Goal: Task Accomplishment & Management: Manage account settings

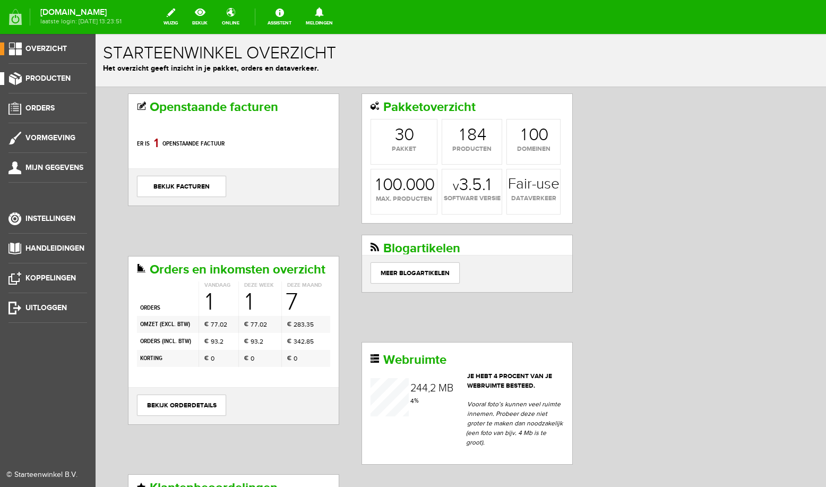
click at [47, 81] on span "Producten" at bounding box center [47, 78] width 45 height 9
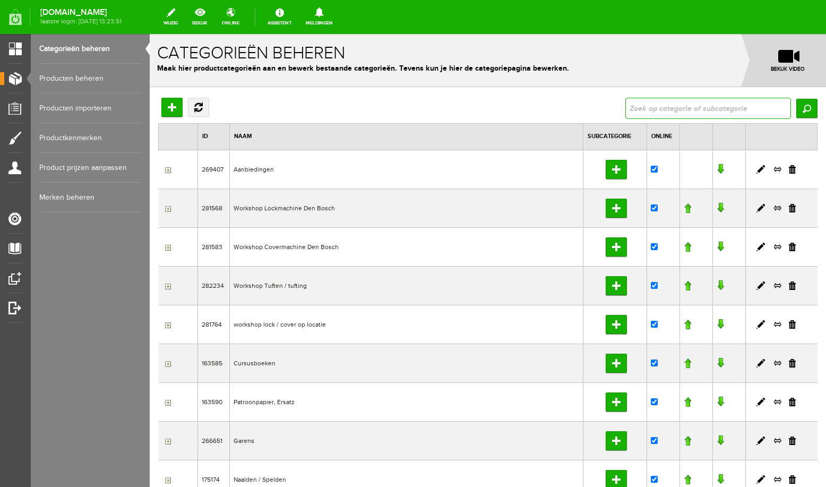
click at [652, 105] on input "text" at bounding box center [708, 108] width 166 height 21
type input "leeg"
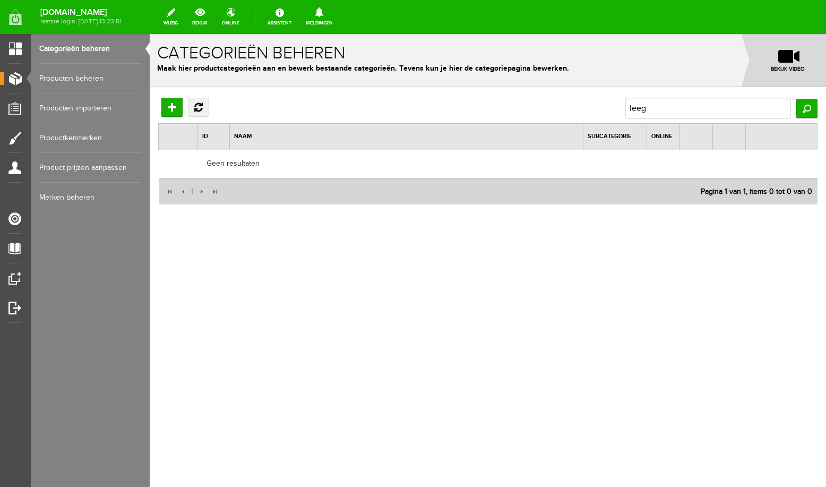
click at [75, 81] on link "Producten beheren" at bounding box center [90, 79] width 102 height 30
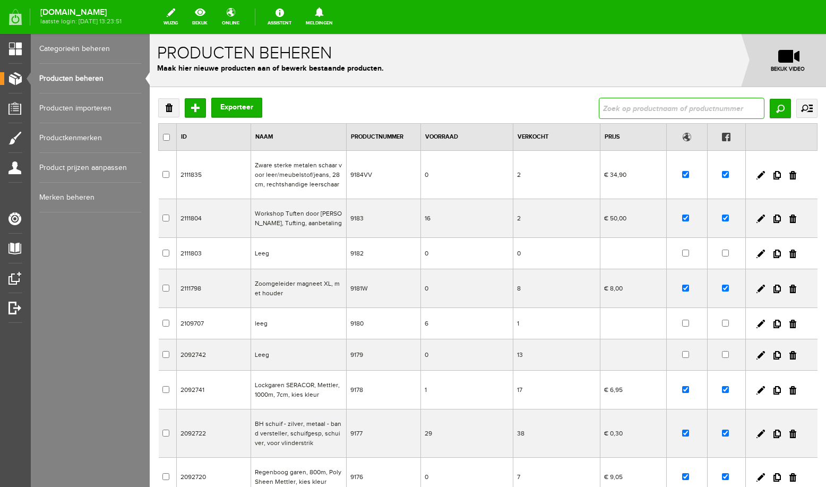
click at [669, 105] on input "text" at bounding box center [682, 108] width 166 height 21
type input "leeg"
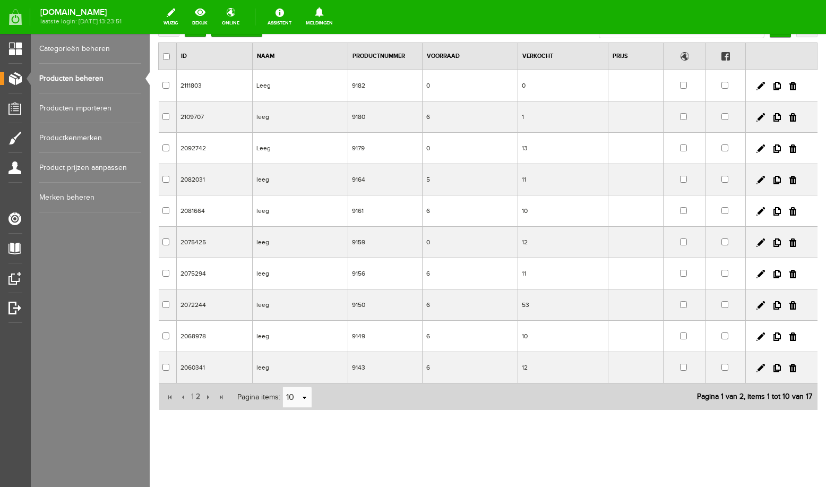
scroll to position [84, 0]
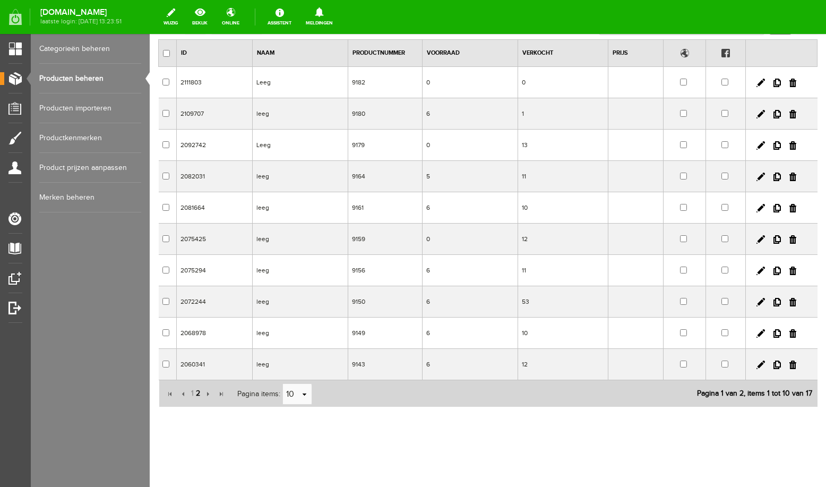
click at [196, 392] on span "2" at bounding box center [198, 393] width 6 height 21
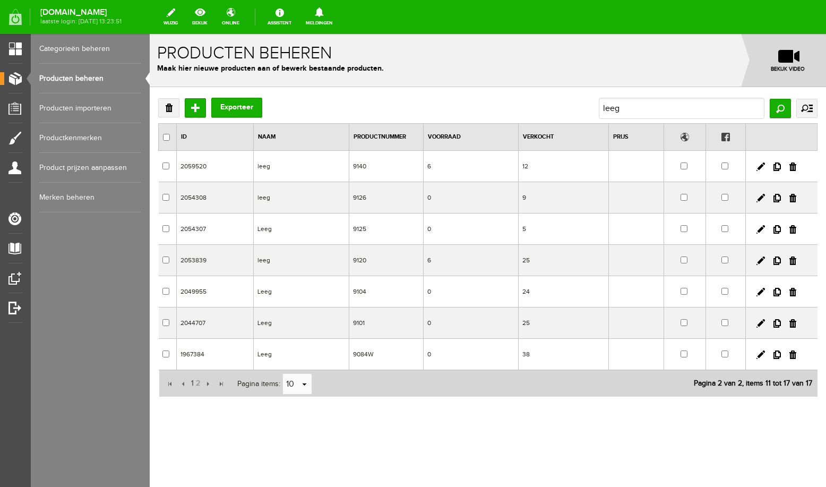
scroll to position [0, 0]
click at [271, 355] on td "Leeg" at bounding box center [301, 354] width 96 height 31
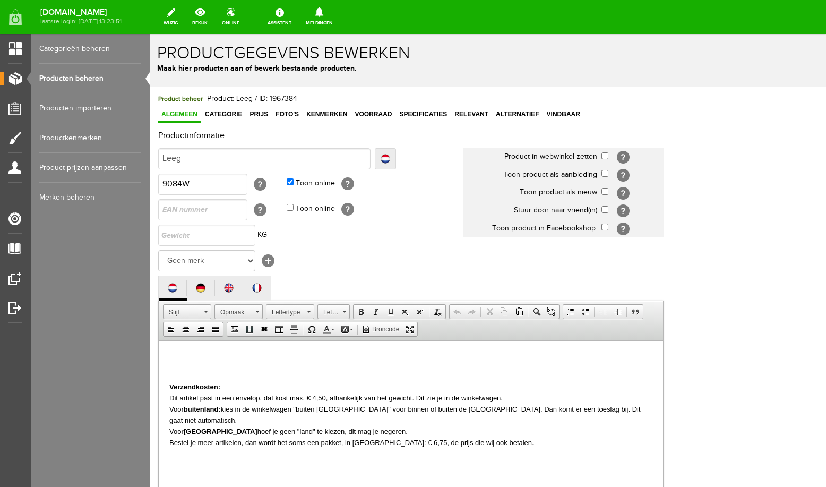
drag, startPoint x: 200, startPoint y: 160, endPoint x: 154, endPoint y: 157, distance: 45.8
click at [158, 157] on input "Leeg" at bounding box center [264, 158] width 212 height 21
type input "K"
type input "Kn"
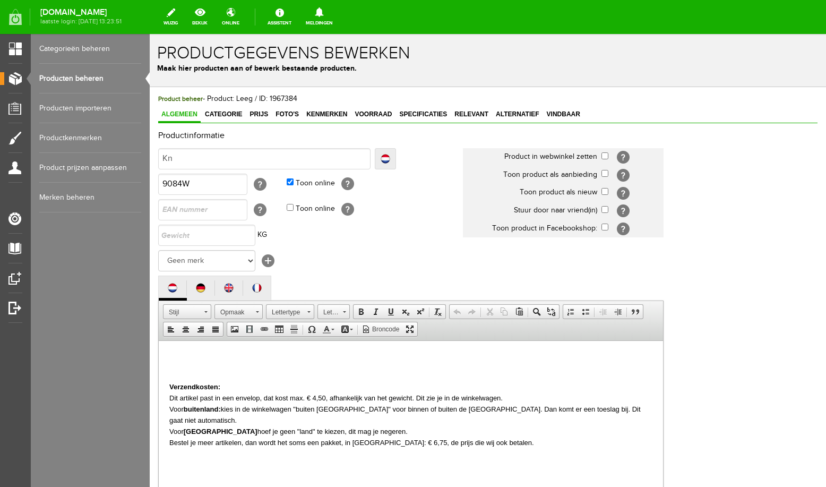
type input "Kn"
type input "Kno"
type input "Knoo"
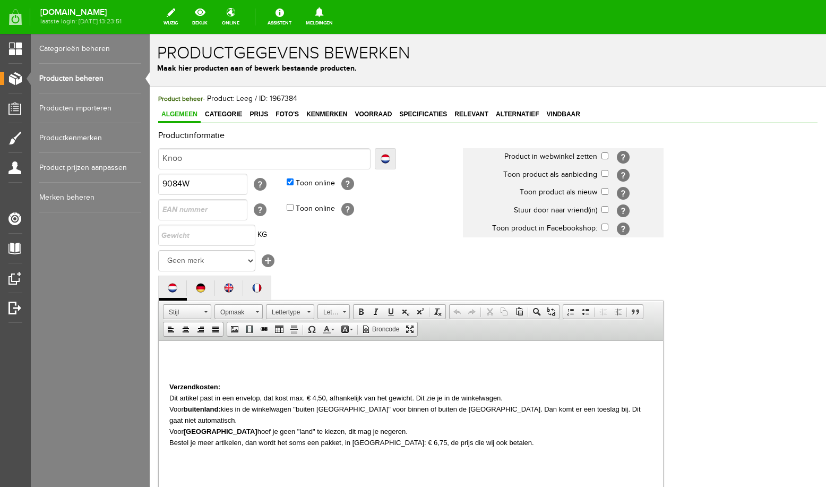
type input "Knoop"
type input "Knoops"
type input "Knoopsg"
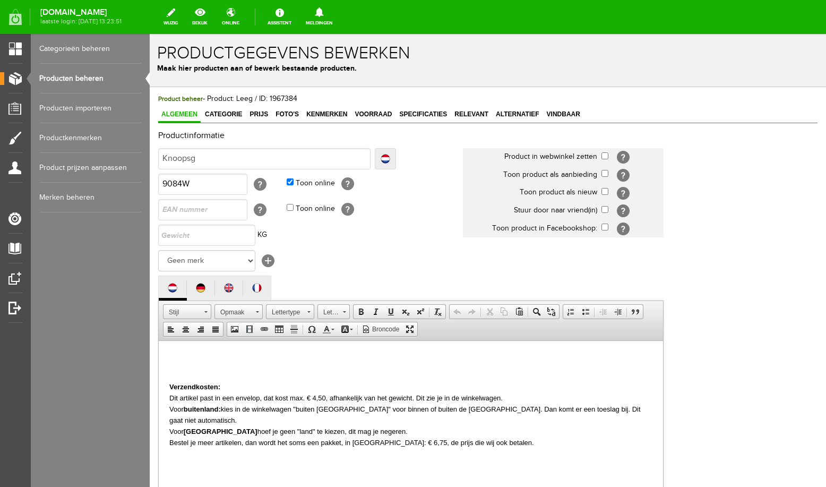
type input "Knoopsg"
type input "Knoopsga"
type input "Knoopsgat"
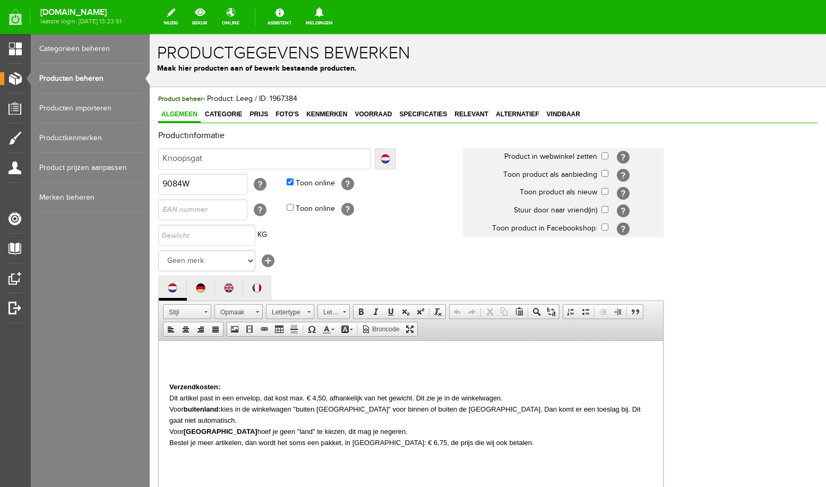
type input "Knoopsgate"
type input "Knoopsgaten"
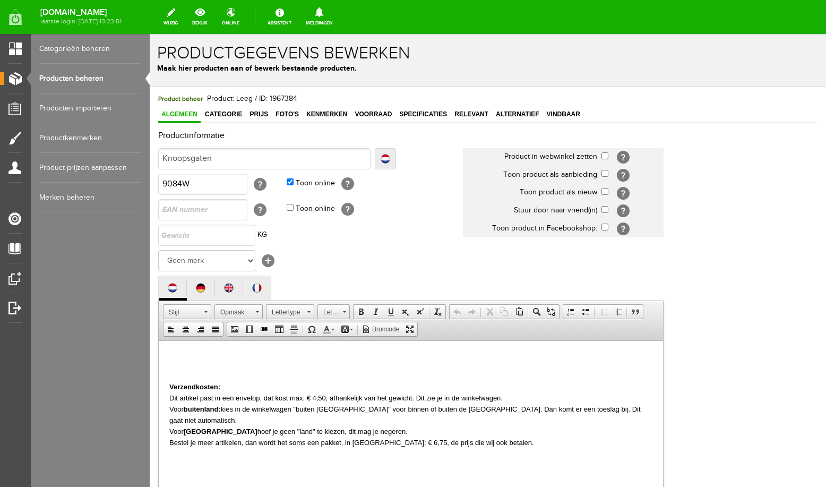
type input "Knoopsgaten"
type input "Knoopsgaten v"
type input "Knoopsgaten ve"
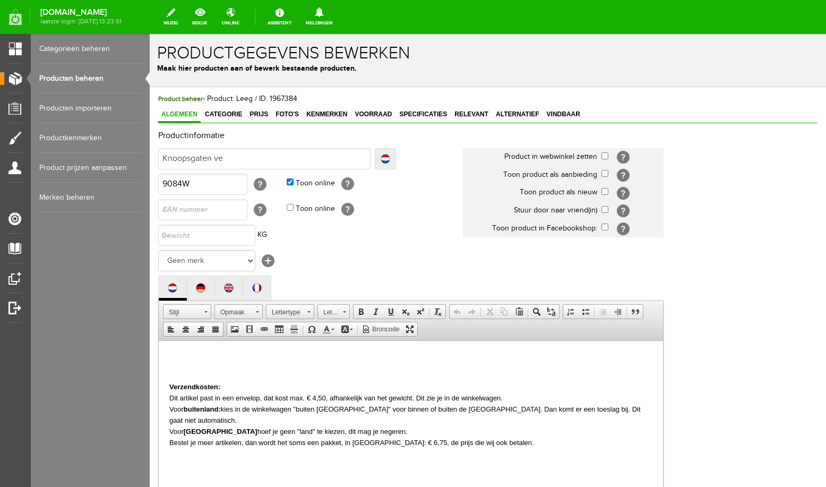
type input "Knoopsgaten ver"
type input "Knoopsgaten verd"
type input "Knoopsgaten verde"
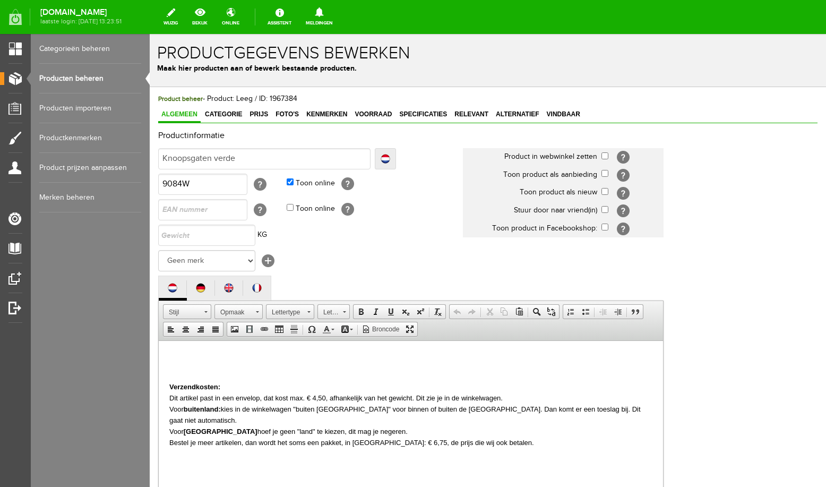
type input "Knoopsgaten verde"
type input "Knoopsgaten verdel"
type input "Knoopsgaten verdele"
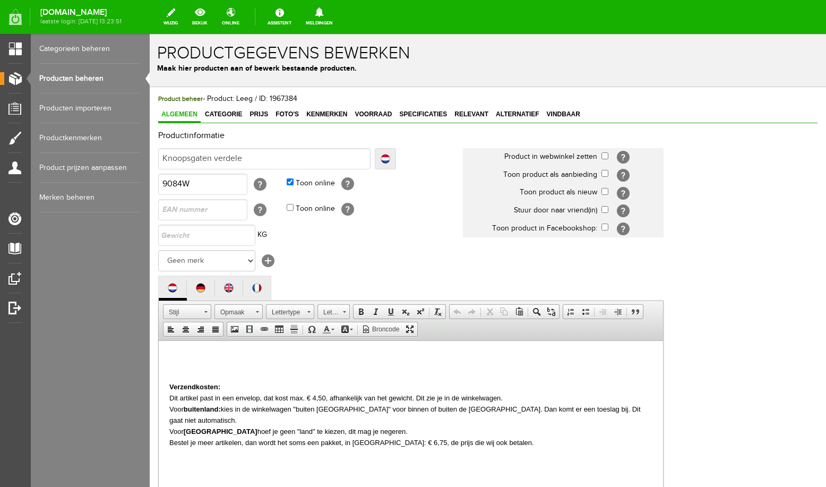
type input "Knoopsgaten verdeler"
type input "Knoopsgaten verdeler,"
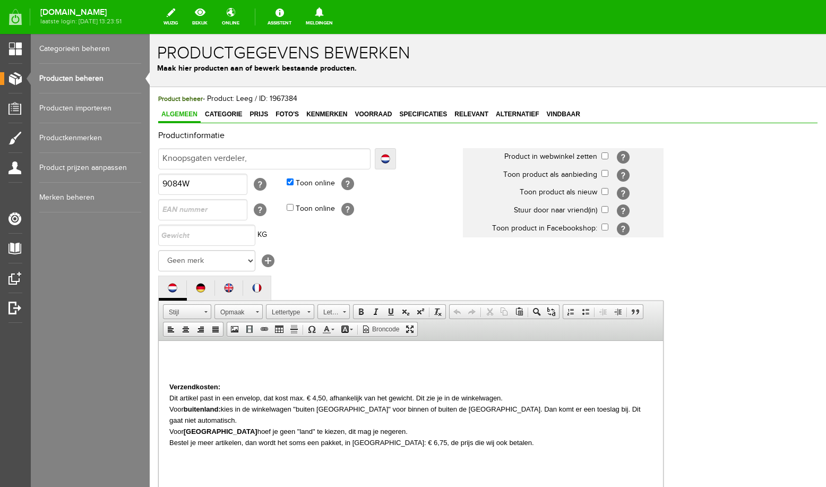
type input "Knoopsgaten verdeler,"
type input "Knoopsgaten verdeler, 8"
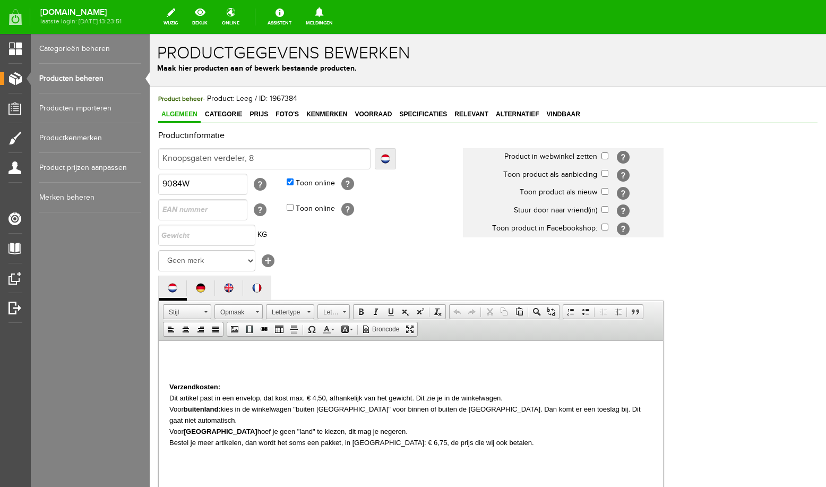
type input "Knoopsgaten verdeler, 8 p"
type input "Knoopsgaten verdeler, 8 pu"
type input "Knoopsgaten verdeler, 8 pun"
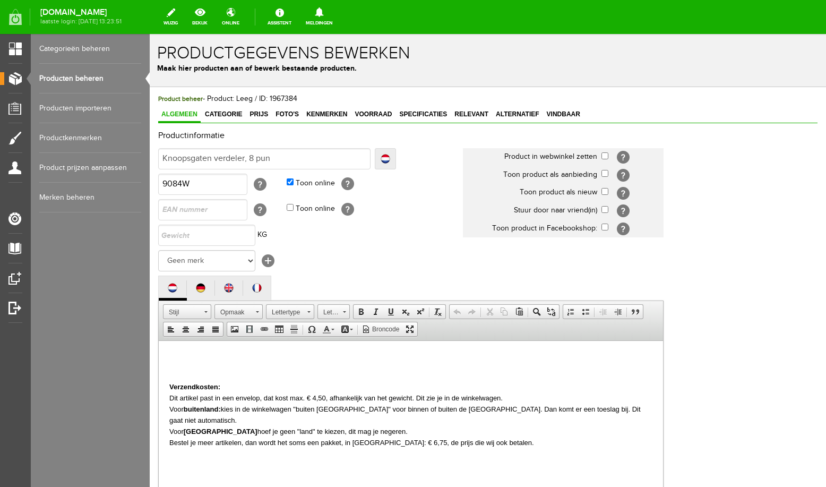
type input "Knoopsgaten verdeler, 8 pun"
type input "Knoopsgaten verdeler, 8 punt"
type input "Knoopsgaten verdeler, 8 punte"
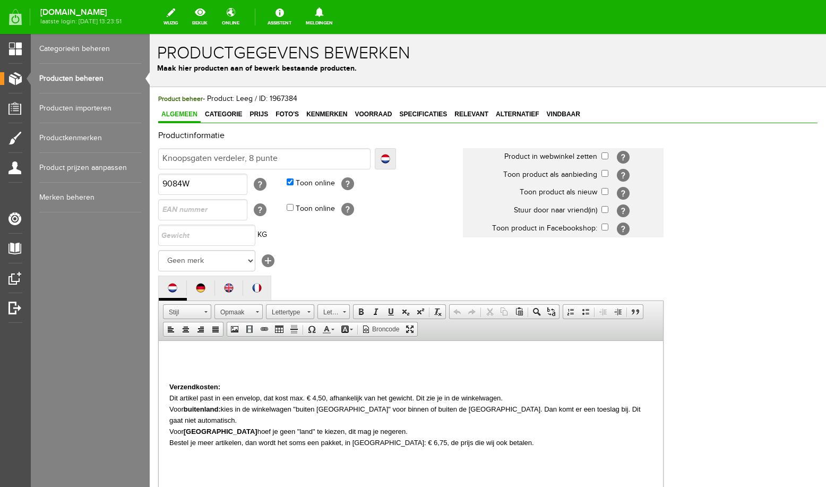
type input "Knoopsgaten verdeler, 8 punten"
type input "Knoopsgaten verdeler, 8 punten,"
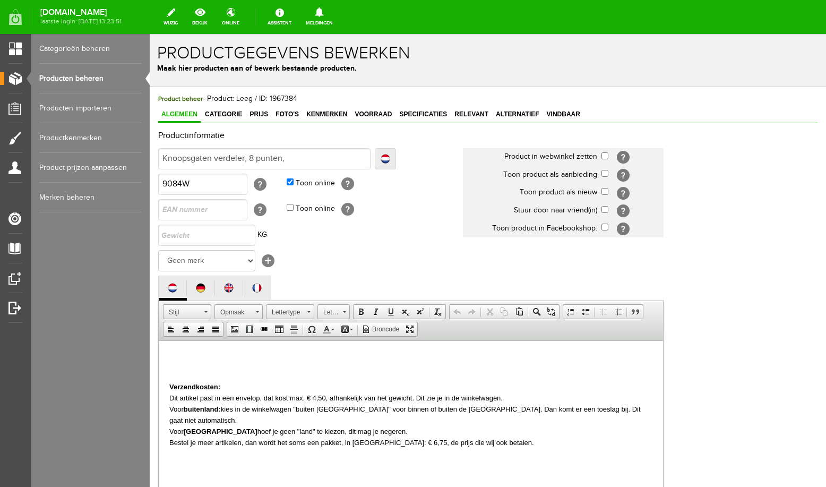
type input "Knoopsgaten verdeler, 8 punten,"
type input "Knoopsgaten verdeler, 8 punten, t"
type input "Knoopsgaten verdeler, 8 punten, to"
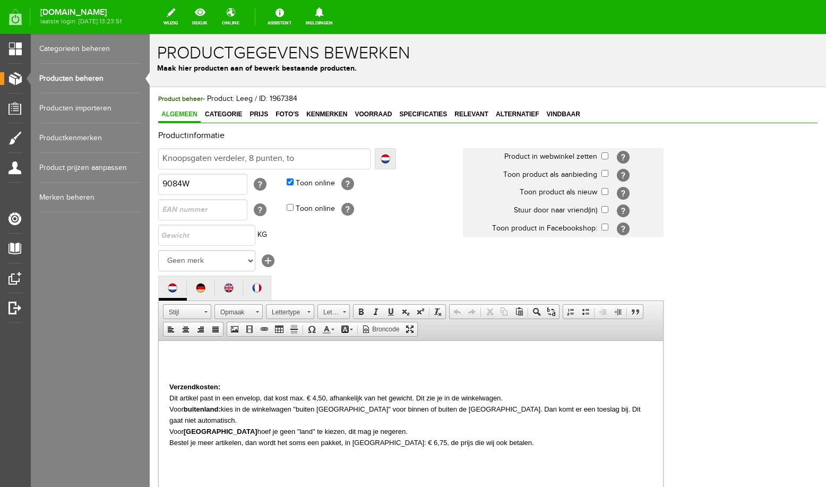
type input "Knoopsgaten verdeler, 8 punten, tot"
type input "Knoopsgaten verdeler, 8 punten, to"
type input "Knoopsgaten verdeler, 8 punten, t"
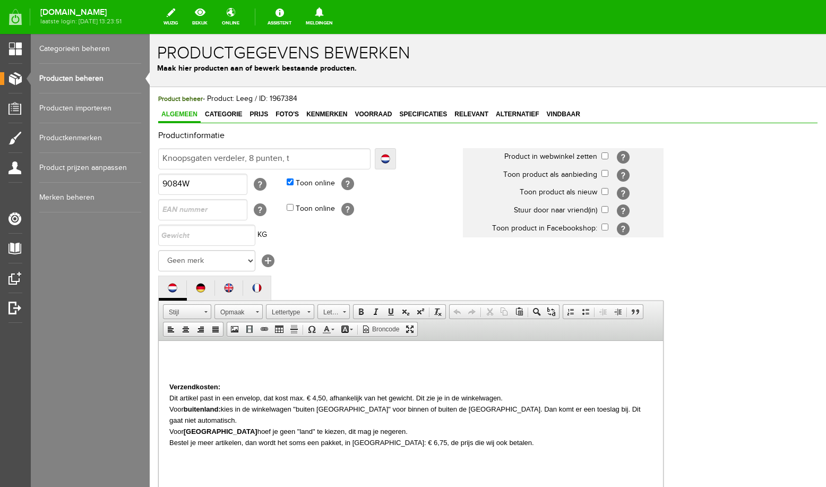
type input "Knoopsgaten verdeler, 8 punten, t"
type input "Knoopsgaten verdeler, 8 punten,"
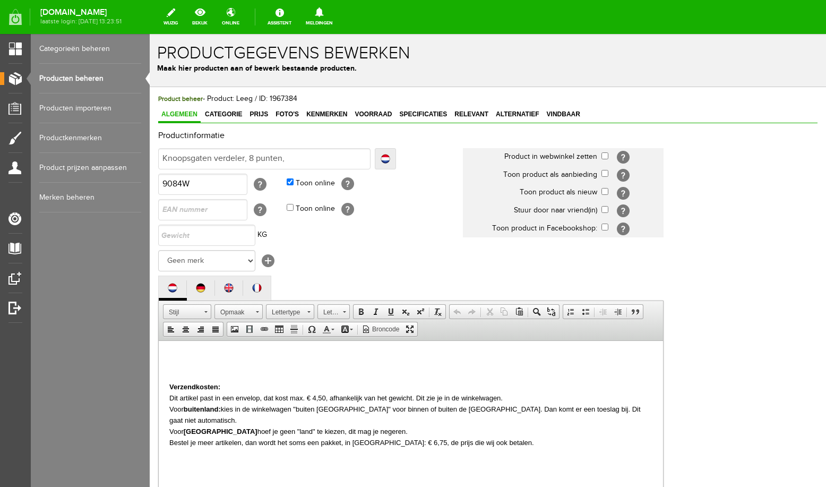
type input "Knoopsgaten verdeler, 8 punten"
type input "Knoopsgaten verdeler, 8 punten ui"
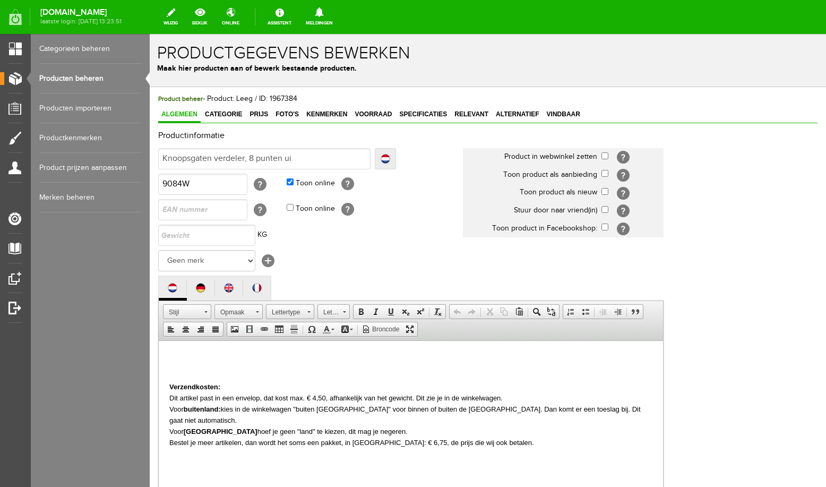
type input "Knoopsgaten verdeler, 8 punten ui"
type input "Knoopsgaten verdeler, 8 punten uit"
type input "Knoopsgaten verdeler, 8 punten uitt"
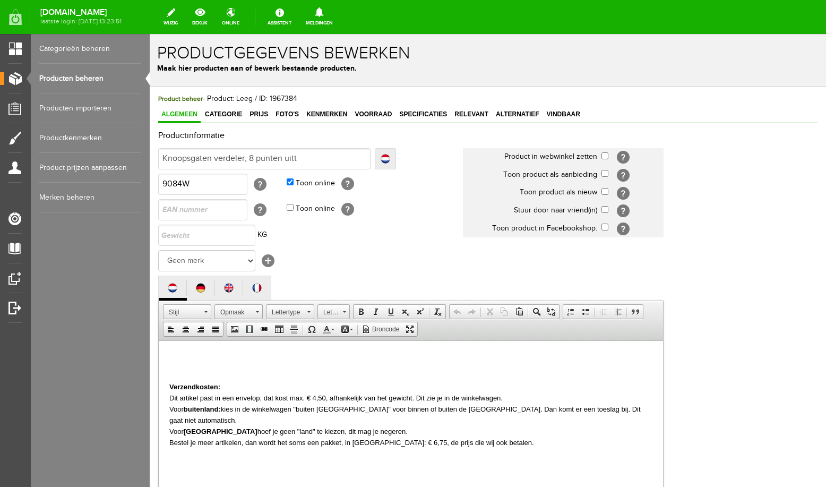
type input "Knoopsgaten verdeler, 8 punten uittr"
type input "Knoopsgaten verdeler, 8 punten uittre"
type input "Knoopsgaten verdeler, 8 punten uittrek"
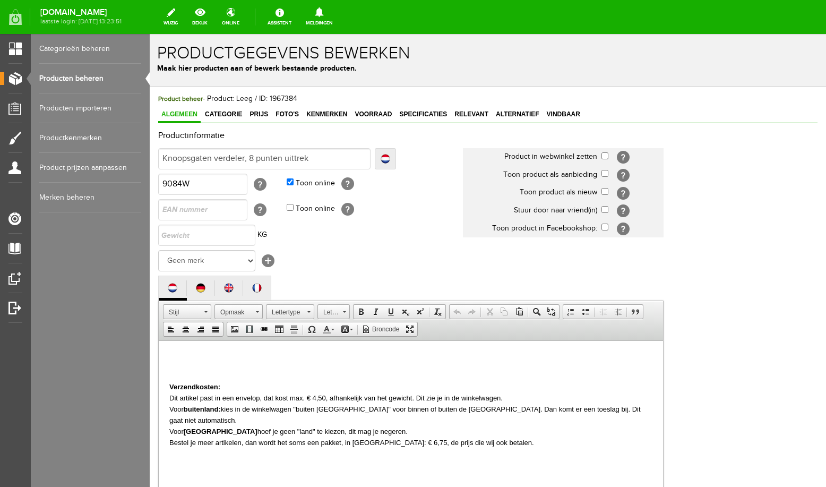
type input "Knoopsgaten verdeler, 8 punten uittrek"
type input "Knoopsgaten verdeler, 8 punten uittrekb"
type input "Knoopsgaten verdeler, 8 punten uittrekba"
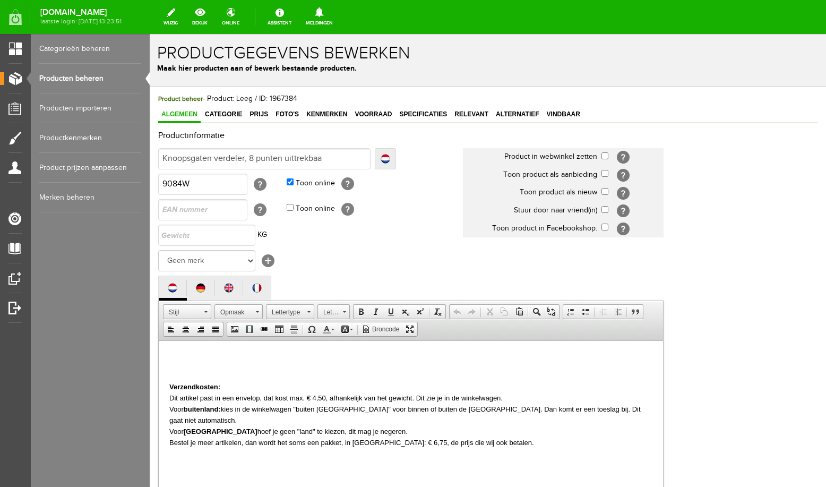
type input "Knoopsgaten verdeler, 8 punten uittrekbaar"
click at [236, 246] on input "text" at bounding box center [206, 235] width 97 height 21
click at [158, 250] on select "Geen merk Alphasew Anchor Antex The Arch Corna Cose Cucisvelto Eigen Merk Ersat…" at bounding box center [206, 260] width 97 height 21
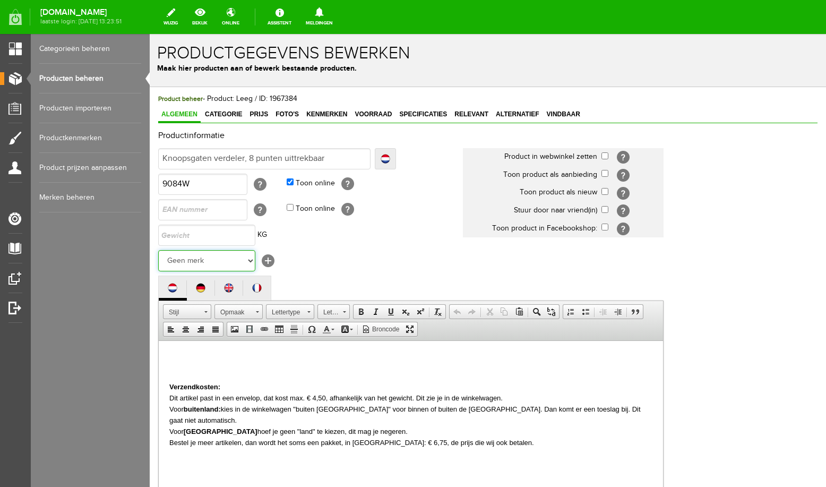
select select "141581"
click option "[PERSON_NAME]" at bounding box center [150, 34] width 0 height 0
click at [390, 159] on link "Localize" at bounding box center [385, 158] width 21 height 21
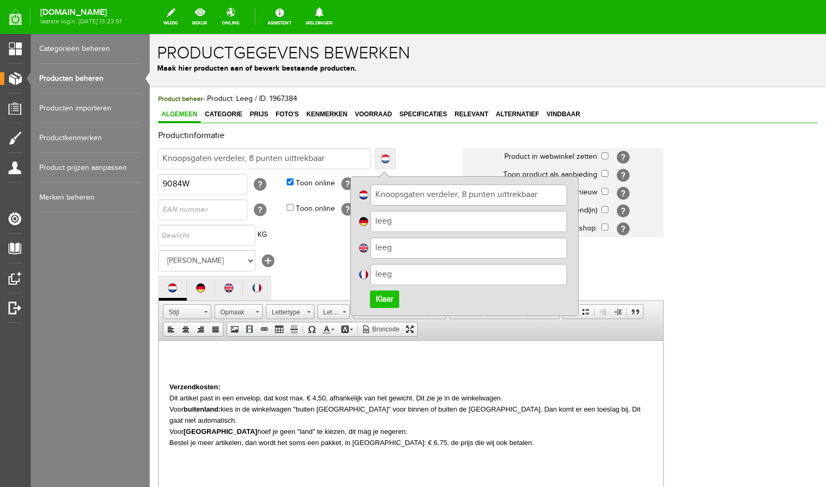
click at [388, 157] on link "Localize" at bounding box center [385, 158] width 21 height 21
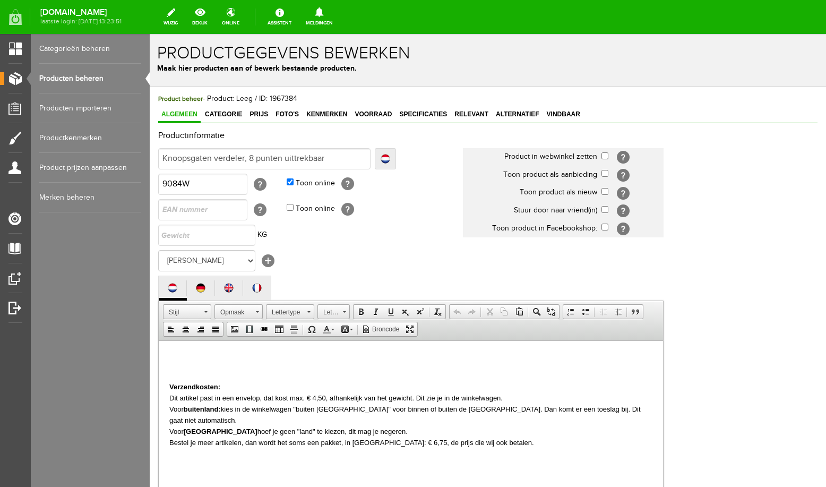
scroll to position [257, 0]
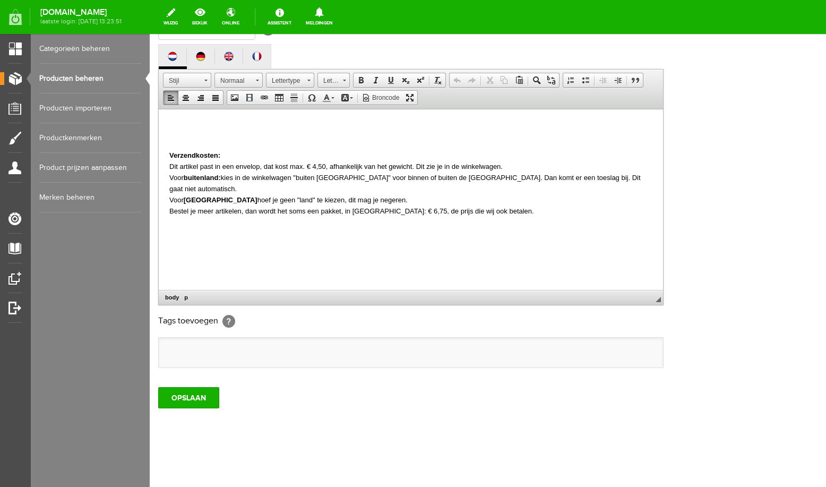
click at [206, 130] on p at bounding box center [410, 124] width 483 height 11
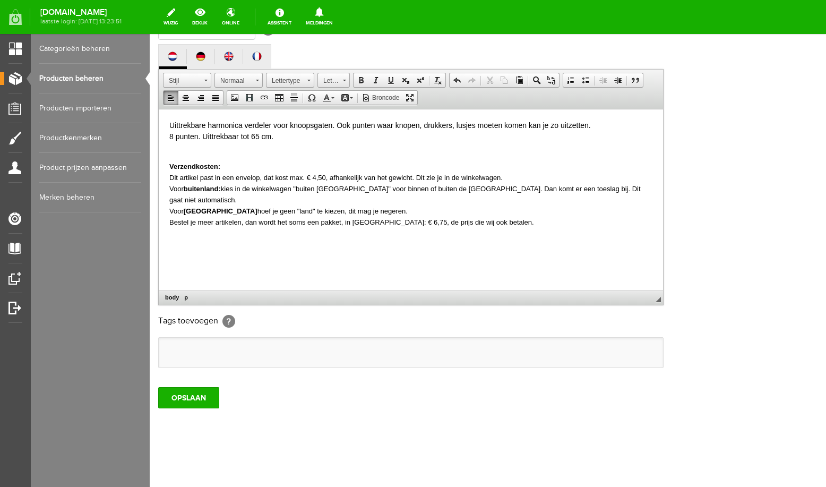
click at [213, 152] on p "Verzendkosten: Dit artikel past in een envelop, dat kost max. € 4,50, afhankeli…" at bounding box center [410, 188] width 483 height 78
click at [200, 399] on input "OPSLAAN" at bounding box center [188, 397] width 61 height 21
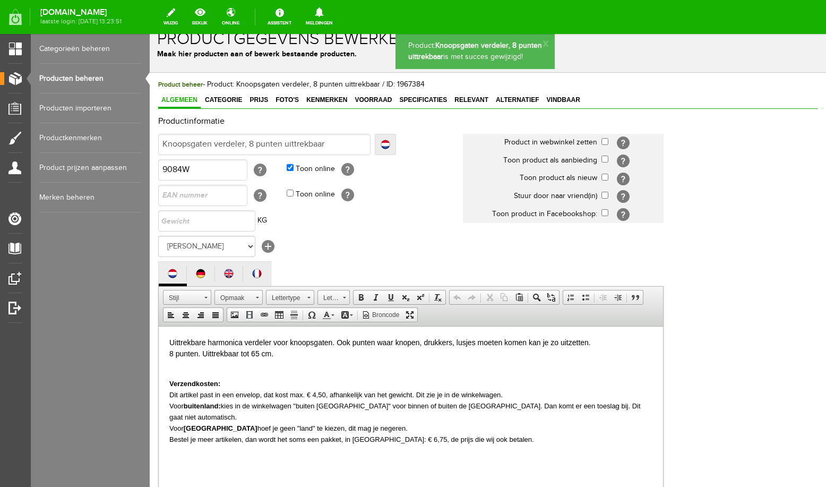
scroll to position [0, 0]
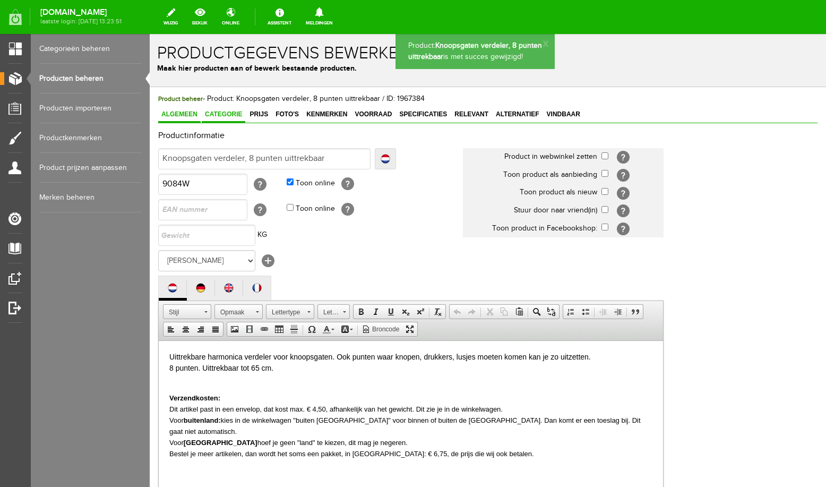
click at [215, 114] on span "Categorie" at bounding box center [224, 113] width 44 height 7
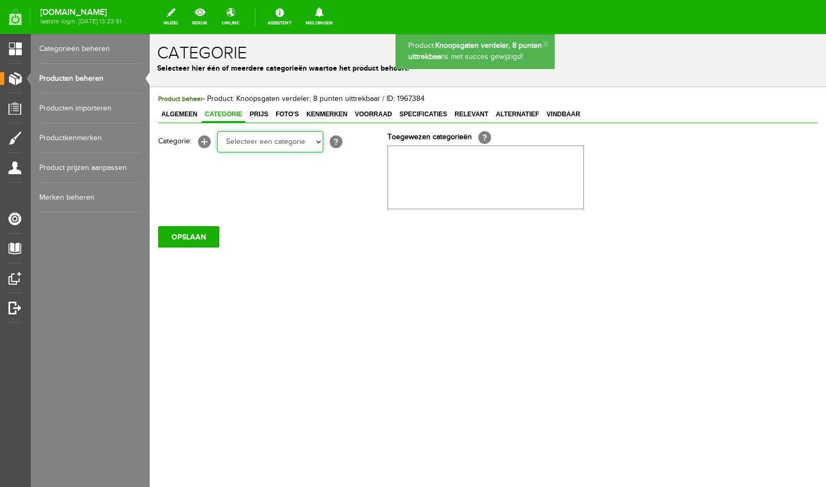
click at [217, 131] on select "Selecteer een categorie Aanbiedingen Workshop Lockmachine Den Bosch Workshop Co…" at bounding box center [270, 141] width 106 height 21
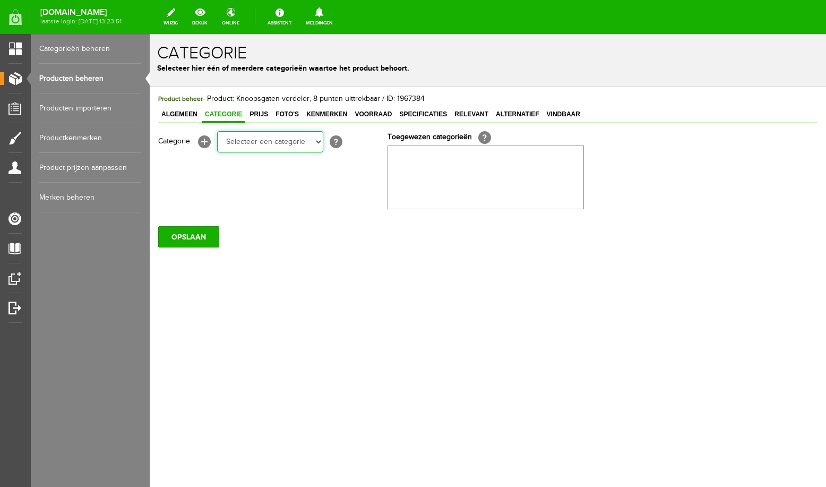
select select "175156"
click option "Markeren / krijt" at bounding box center [150, 34] width 0 height 0
click at [217, 131] on select "Selecteer een categorie Aanbiedingen Workshop Lockmachine Den Bosch Workshop Co…" at bounding box center [270, 141] width 106 height 21
select select "166018"
click option "Fournituren" at bounding box center [150, 34] width 0 height 0
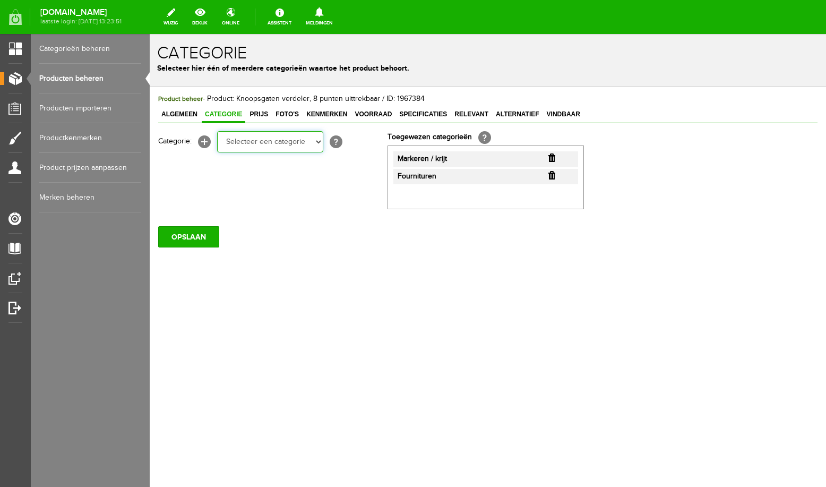
click at [217, 131] on select "Selecteer een categorie Aanbiedingen Workshop Lockmachine Den Bosch Workshop Co…" at bounding box center [270, 141] width 106 height 21
select select "220216"
click option "Meten / Liniaals" at bounding box center [150, 34] width 0 height 0
click at [275, 324] on div "Product beheer - Product: Knoopsgaten verdeler, 8 punten uittrekbaar / ID: 1967…" at bounding box center [488, 206] width 676 height 239
click at [217, 131] on select "Selecteer een categorie Aanbiedingen Workshop Lockmachine Den Bosch Workshop Co…" at bounding box center [270, 141] width 106 height 21
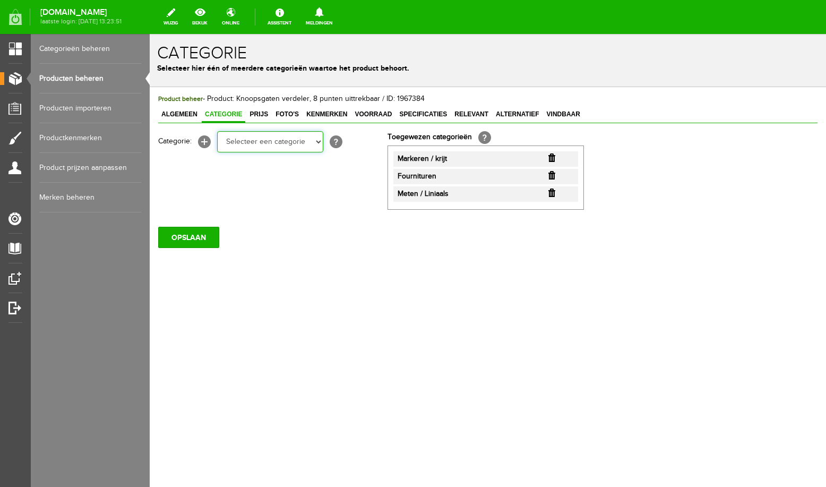
select select "175161"
click option "Allerlei" at bounding box center [150, 34] width 0 height 0
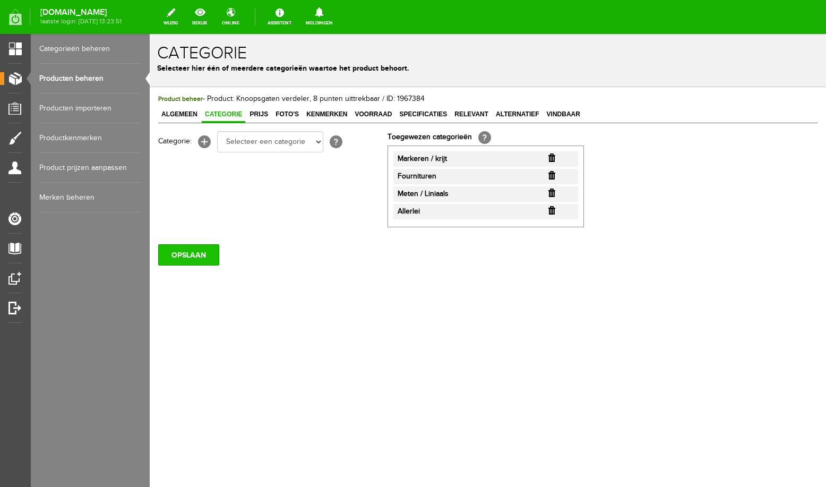
click at [184, 255] on input "OPSLAAN" at bounding box center [188, 254] width 61 height 21
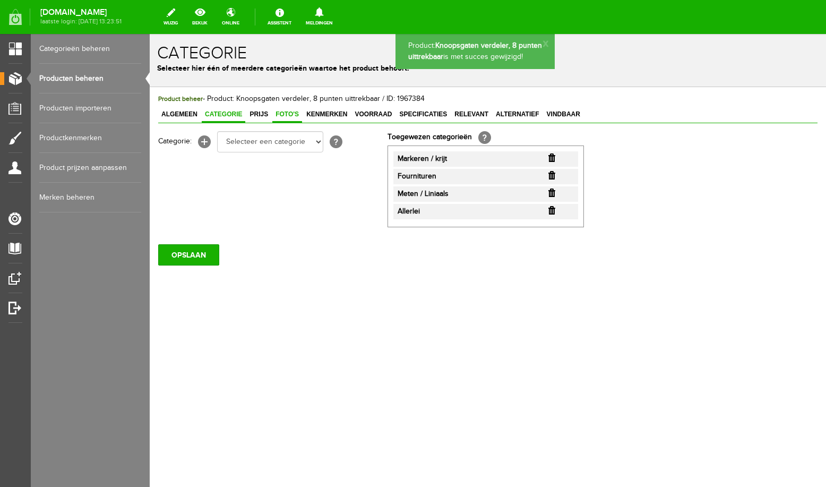
click at [281, 119] on link "Foto's" at bounding box center [287, 114] width 30 height 15
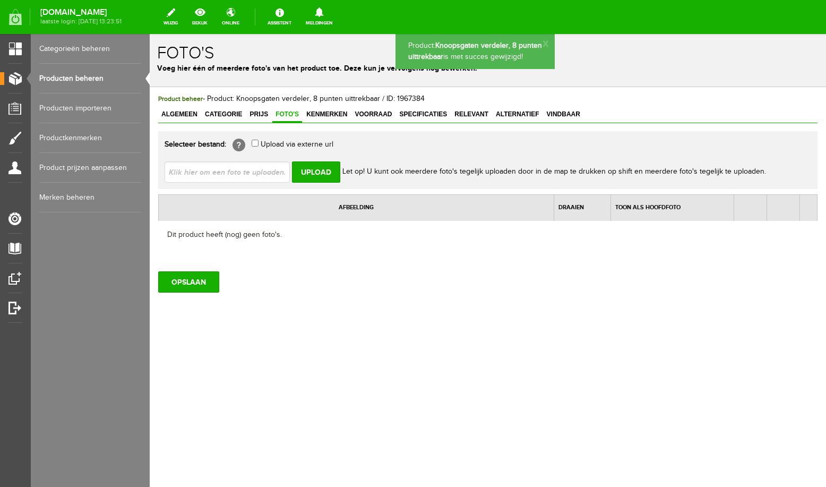
click at [268, 173] on input "file" at bounding box center [232, 171] width 134 height 20
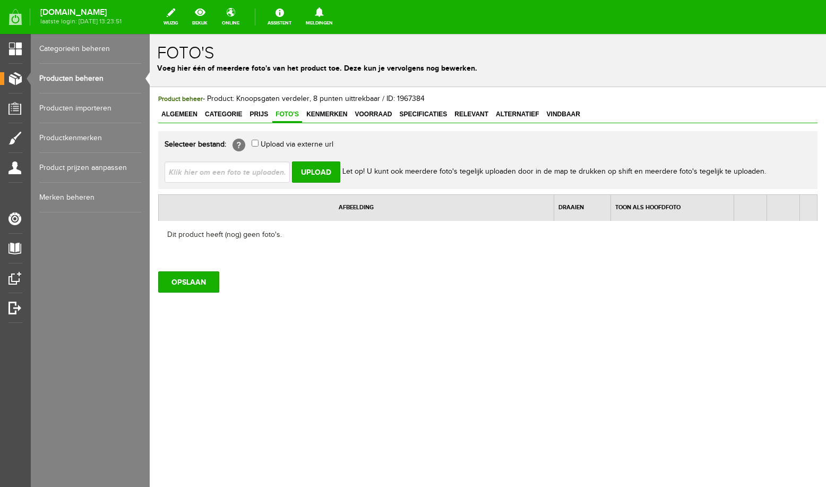
type input "C:\fakepath\knoopsgarenverdeler2.jpg"
type input "knoopsgarenverdeler2.jpg; knoopsgarenverdeler1.jpg"
click at [326, 175] on input "Upload" at bounding box center [316, 171] width 48 height 21
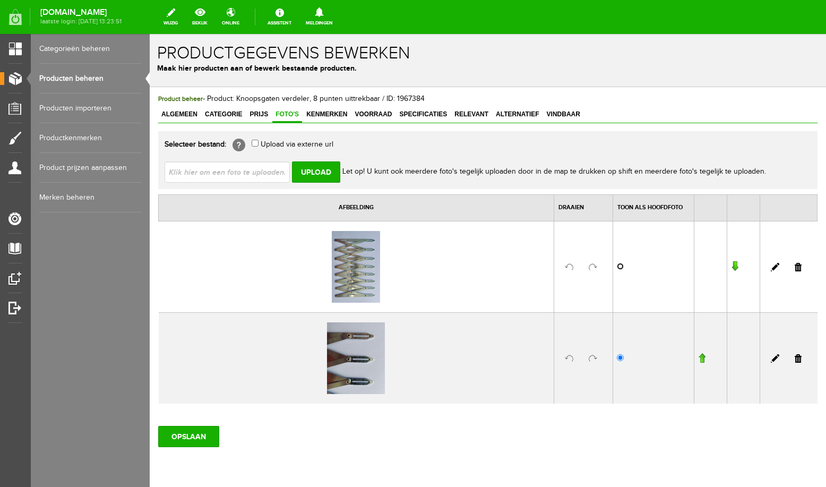
click at [618, 267] on input "radio" at bounding box center [620, 266] width 7 height 7
radio input "true"
click at [202, 439] on input "OPSLAAN" at bounding box center [188, 436] width 61 height 21
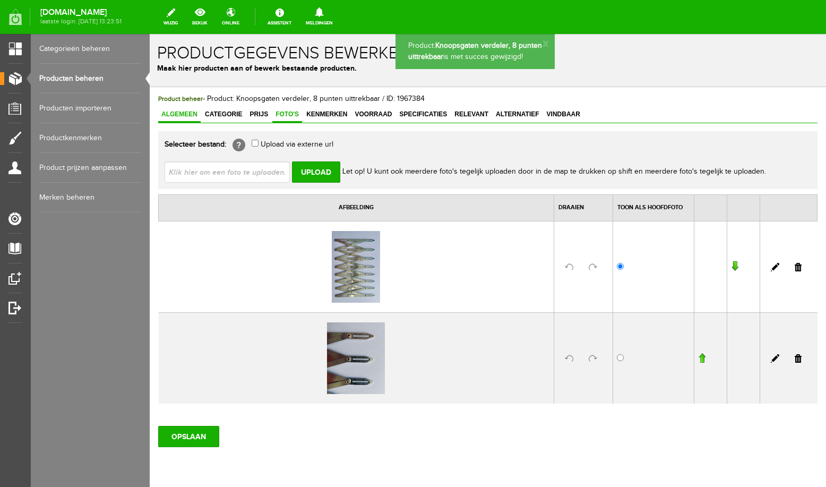
click at [185, 116] on span "Algemeen" at bounding box center [179, 113] width 42 height 7
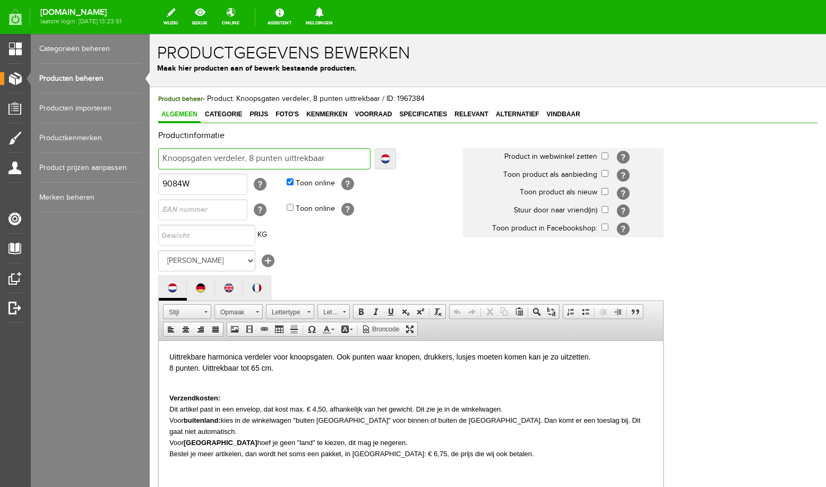
click at [337, 158] on input "Knoopsgaten verdeler, 8 punten uittrekbaar" at bounding box center [264, 158] width 212 height 21
type input "Knoopsgaten verdeler, 8 punten uittrekbaar"
type input "Knoopsgaten verdeler, 8 punten uittrekbaar h"
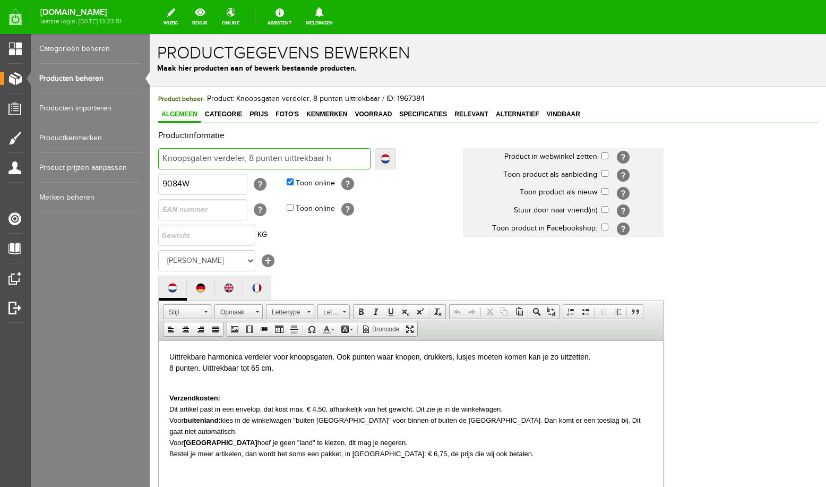
type input "Knoopsgaten verdeler, 8 punten uittrekbaar ha"
type input "Knoopsgaten verdeler, 8 punten uittrekbaar har"
type input "Knoopsgaten verdeler, 8 punten uittrekbaar harm"
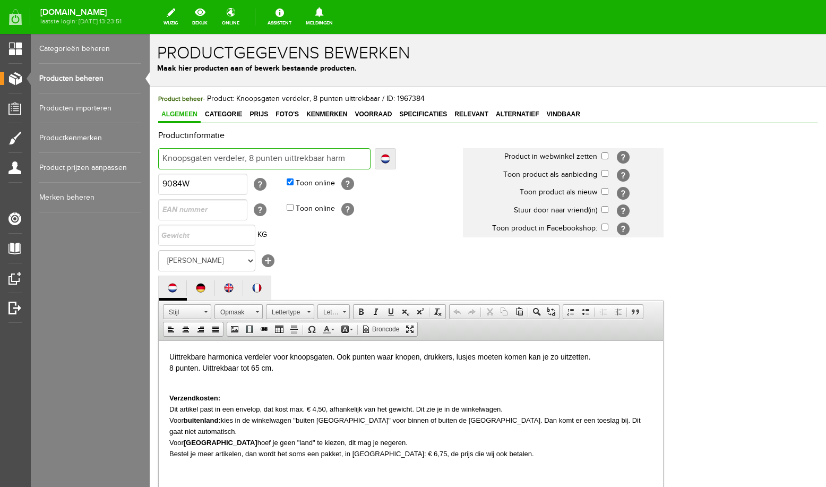
type input "Knoopsgaten verdeler, 8 punten uittrekbaar harm"
type input "Knoopsgaten verdeler, 8 punten uittrekbaar harmon"
type input "Knoopsgaten verdeler, 8 punten uittrekbaar harmoni"
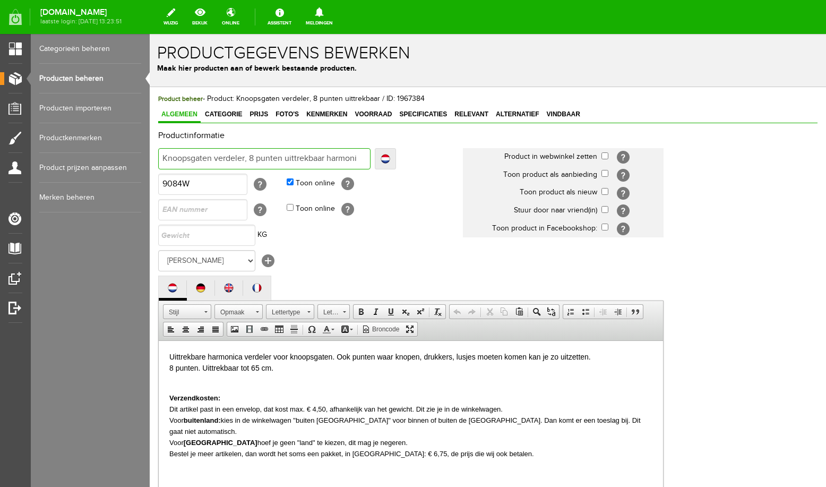
type input "Knoopsgaten verdeler, 8 punten uittrekbaar harmonic"
type input "Knoopsgaten verdeler, 8 punten uittrekbaar harmonica"
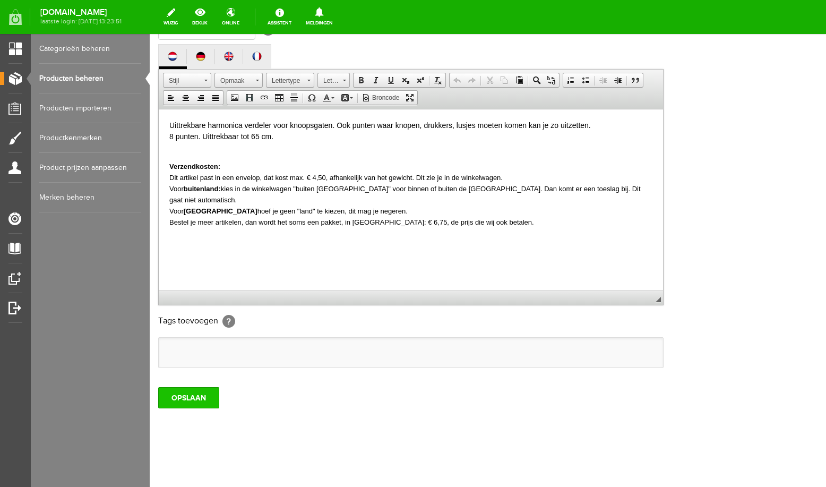
type input "Knoopsgaten verdeler, 8 punten uittrekbaar harmonica"
click at [199, 400] on input "OPSLAAN" at bounding box center [188, 397] width 61 height 21
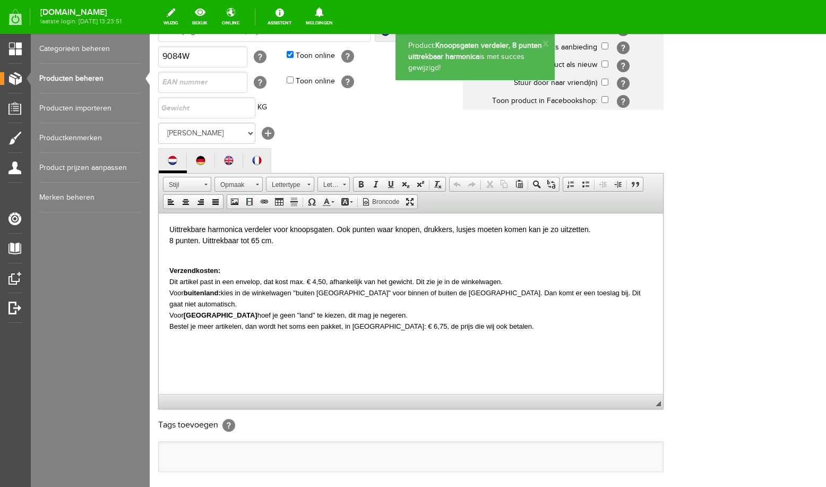
scroll to position [0, 0]
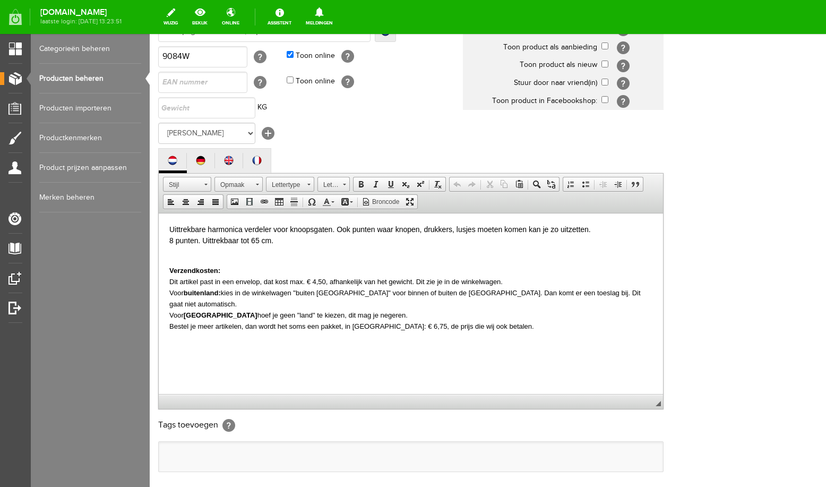
click at [92, 80] on link "Producten beheren" at bounding box center [90, 79] width 102 height 30
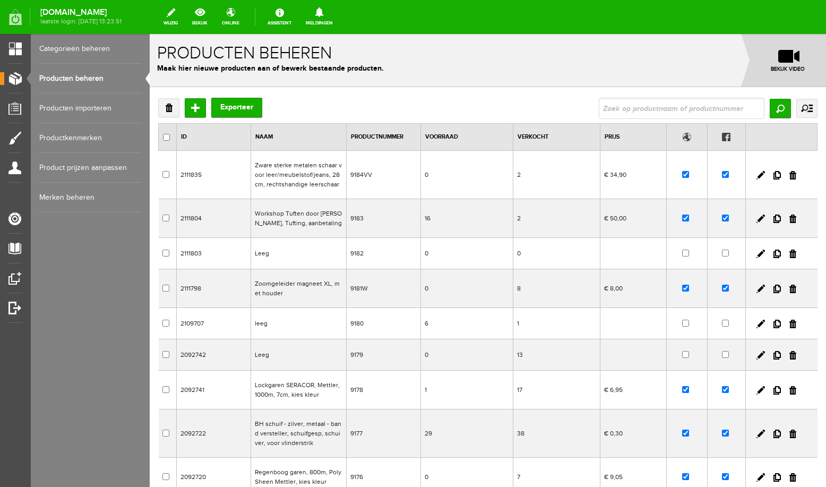
click at [627, 106] on input "text" at bounding box center [682, 108] width 166 height 21
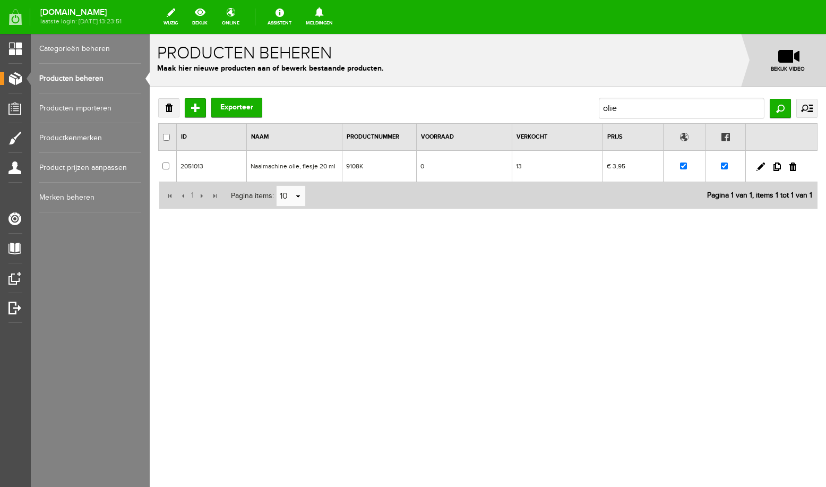
click at [308, 172] on td "Naaimachine olie, flesje 20 ml" at bounding box center [295, 166] width 96 height 31
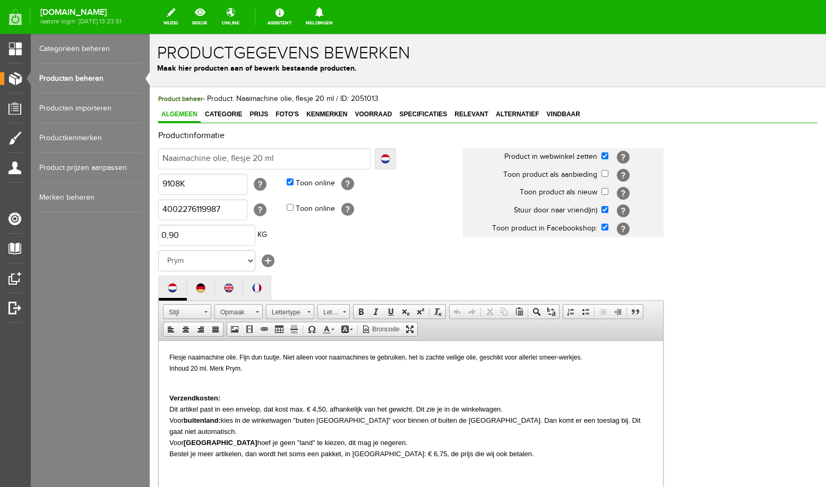
click at [100, 82] on link "Producten beheren" at bounding box center [90, 79] width 102 height 30
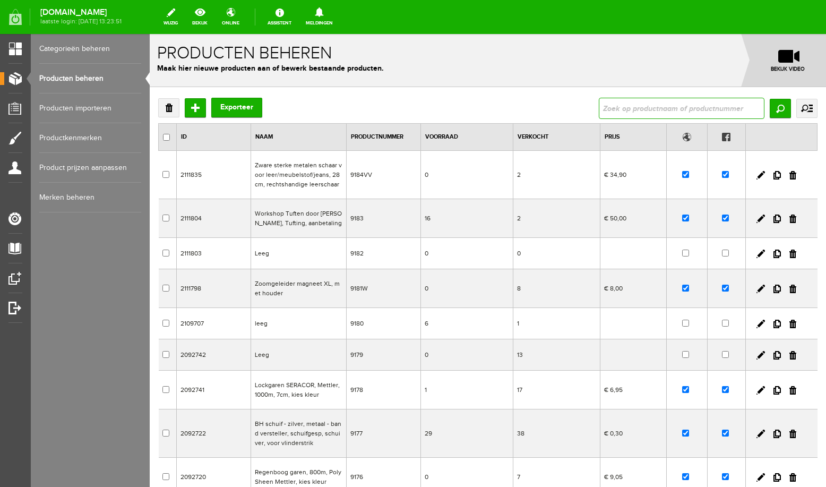
click at [639, 113] on input "text" at bounding box center [682, 108] width 166 height 21
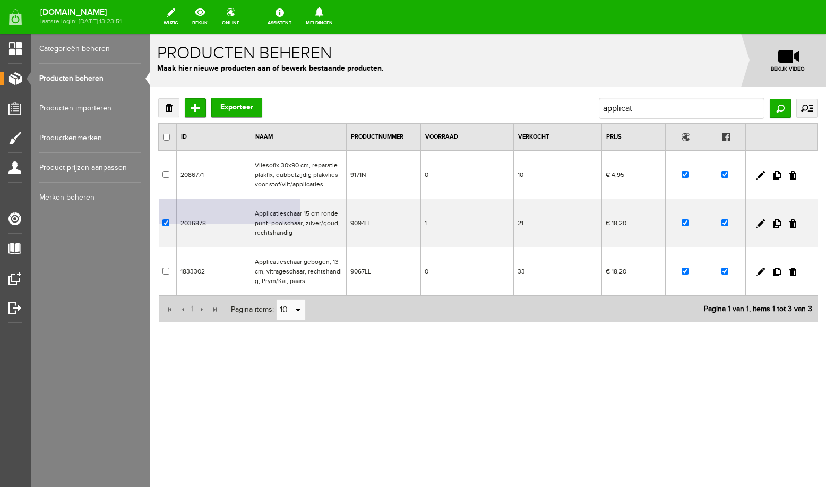
click at [303, 227] on td "Applicatieschaar 15 cm ronde punt, poolschaar, zilver/goud, rechtshandig" at bounding box center [299, 223] width 96 height 48
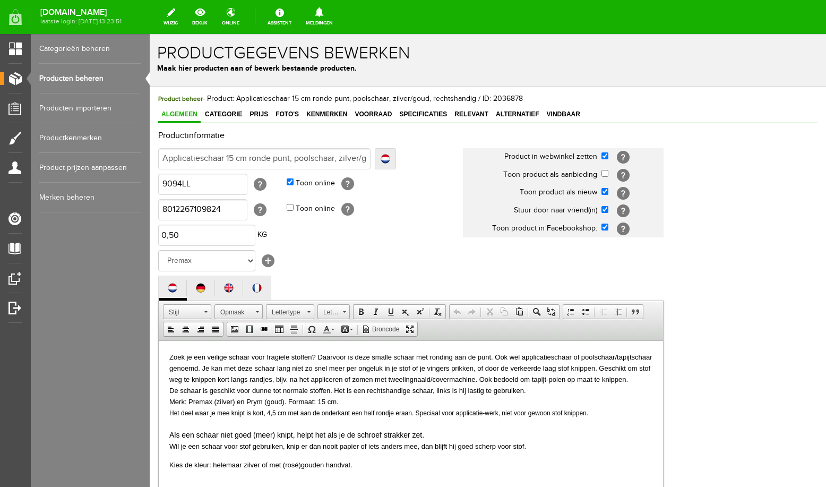
click at [89, 78] on link "Producten beheren" at bounding box center [90, 79] width 102 height 30
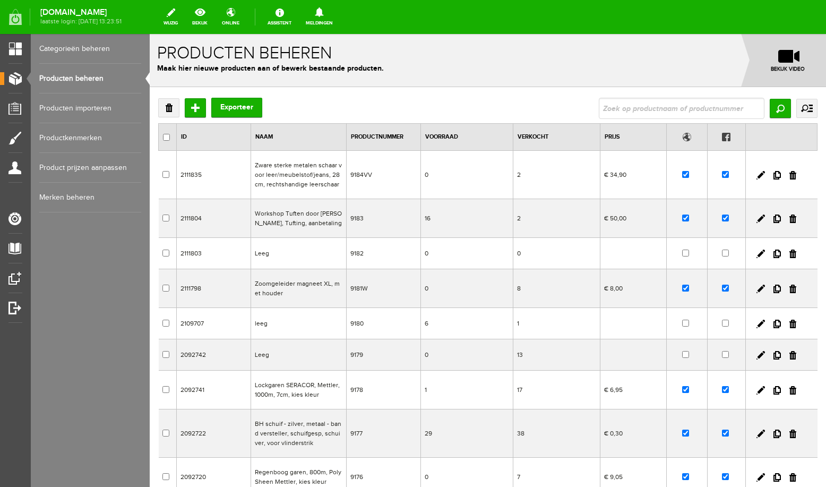
click at [616, 107] on input "text" at bounding box center [682, 108] width 166 height 21
type input "harm"
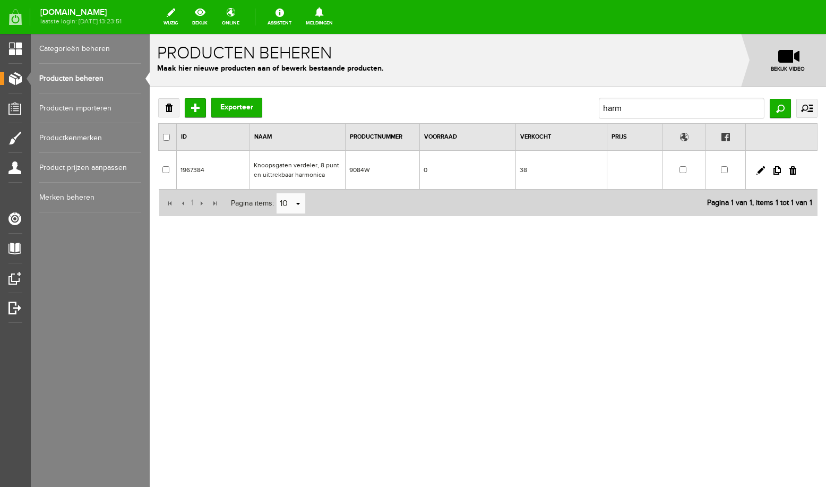
click at [277, 166] on td "Knoopsgaten verdeler, 8 punten uittrekbaar harmonica" at bounding box center [297, 170] width 96 height 39
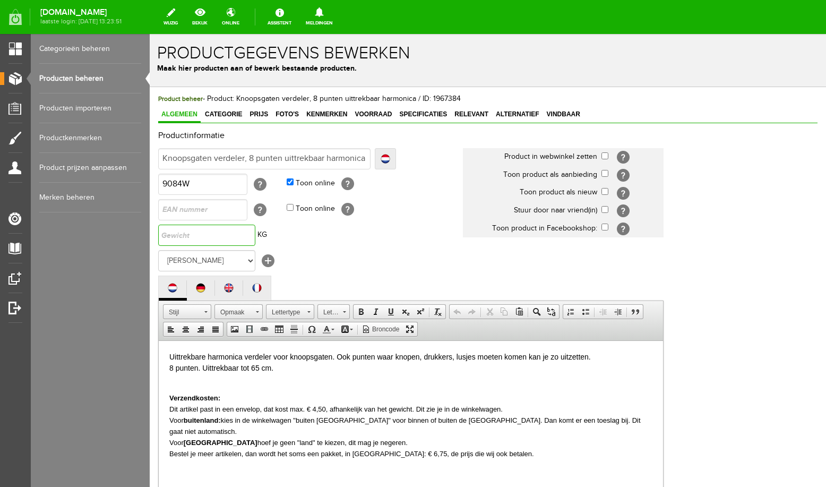
click at [242, 246] on input "text" at bounding box center [206, 235] width 97 height 21
type input "0,50"
click at [340, 248] on td "0,50 KG" at bounding box center [310, 234] width 305 height 25
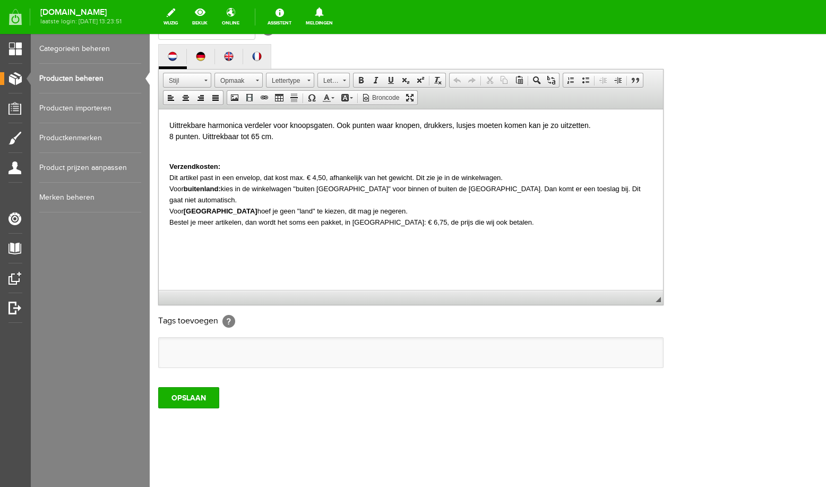
scroll to position [257, 0]
click at [199, 398] on input "OPSLAAN" at bounding box center [188, 397] width 61 height 21
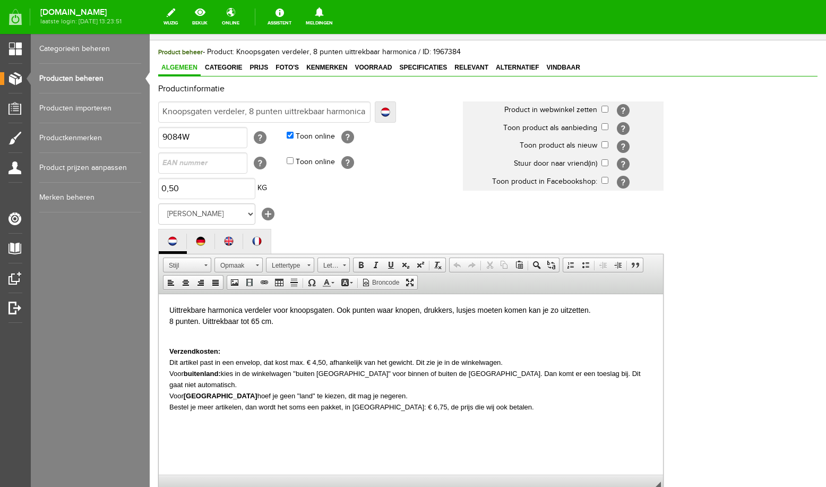
scroll to position [0, 0]
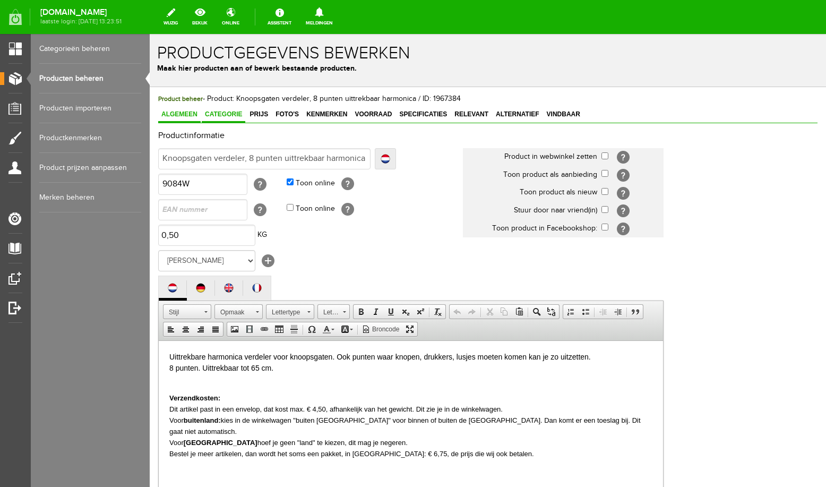
click at [232, 114] on span "Categorie" at bounding box center [224, 113] width 44 height 7
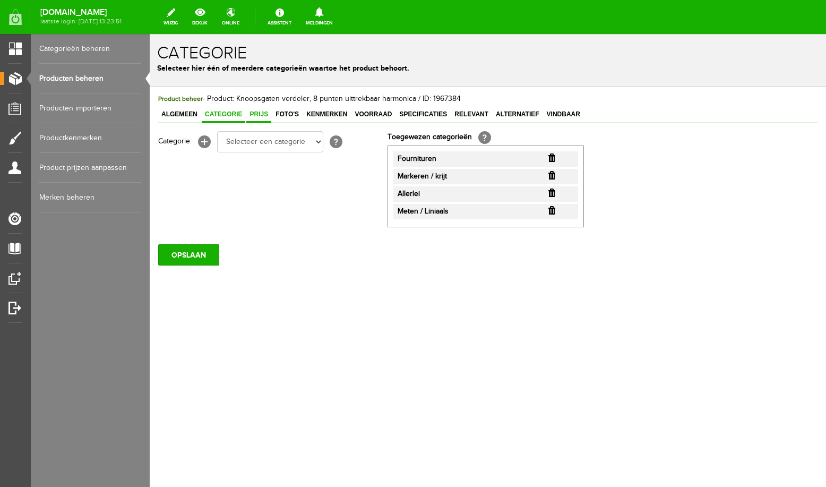
click at [258, 114] on span "Prijs" at bounding box center [258, 113] width 25 height 7
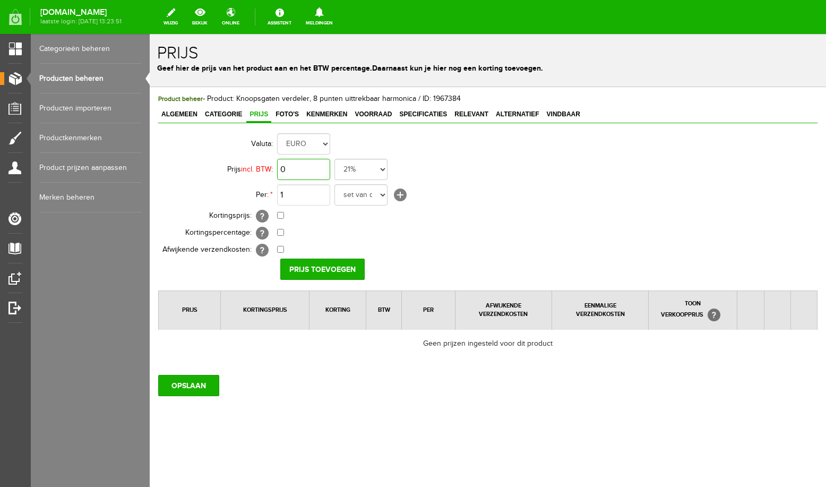
click at [312, 169] on input "0" at bounding box center [303, 169] width 53 height 21
type input "€ 14,20"
click at [334, 184] on select "set van de 3 verschillende, laatste stuks kleine klos, 300m. grote klos, 800m. …" at bounding box center [360, 194] width 53 height 21
select select "15878"
click option "stuk" at bounding box center [150, 34] width 0 height 0
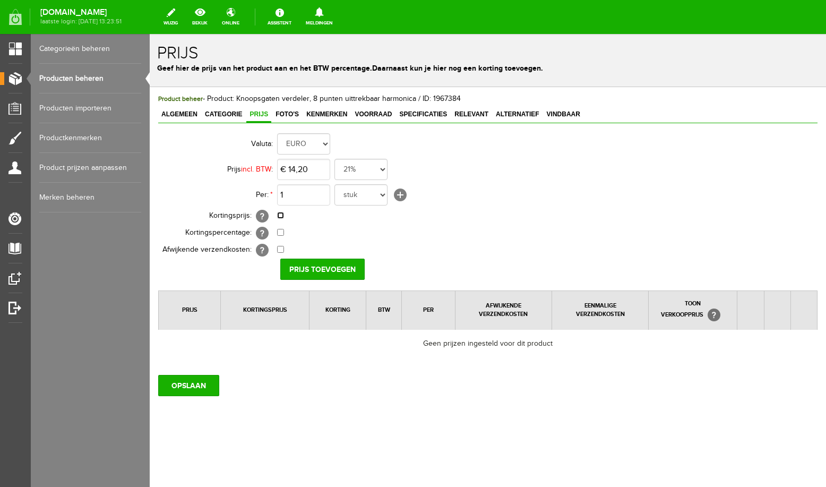
click at [281, 214] on input "checkbox" at bounding box center [280, 215] width 7 height 7
checkbox input "true"
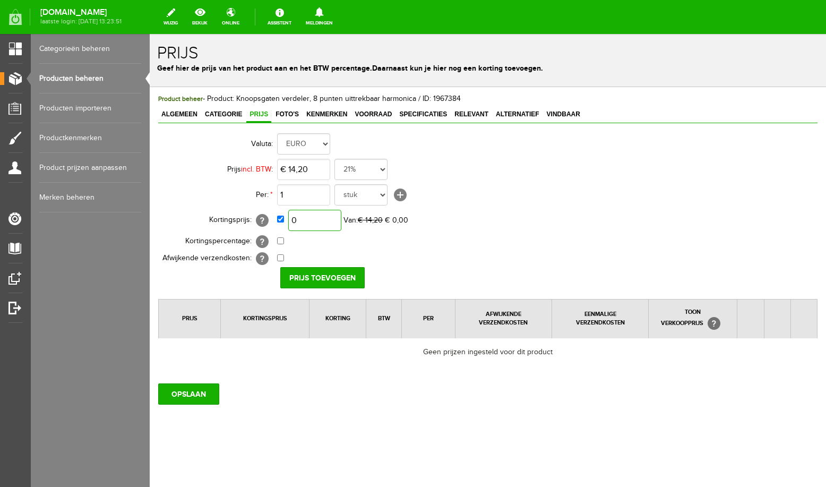
click at [325, 222] on input "0" at bounding box center [314, 220] width 53 height 21
type input "€ 13,50"
click at [342, 281] on input "Prijs toevoegen" at bounding box center [322, 277] width 84 height 21
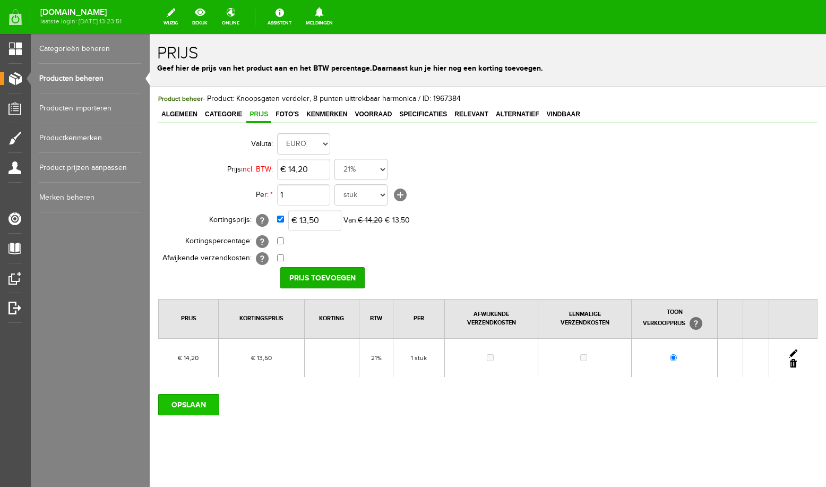
click at [194, 408] on input "OPSLAAN" at bounding box center [188, 404] width 61 height 21
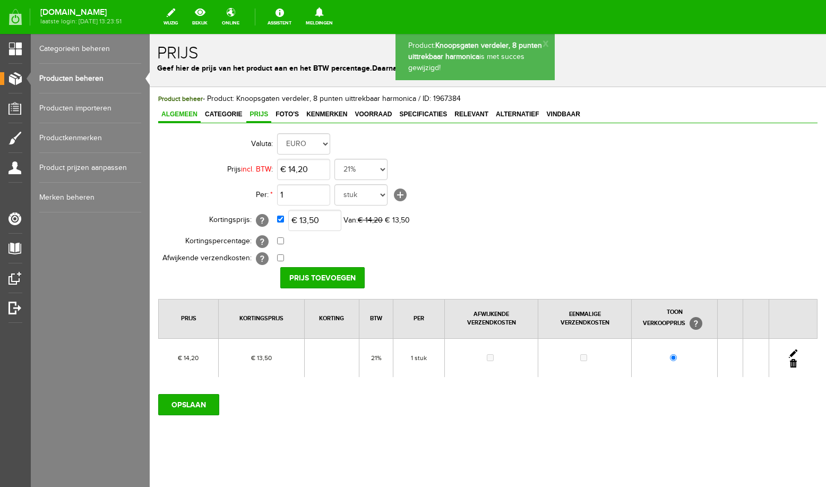
click at [194, 117] on span "Algemeen" at bounding box center [179, 113] width 42 height 7
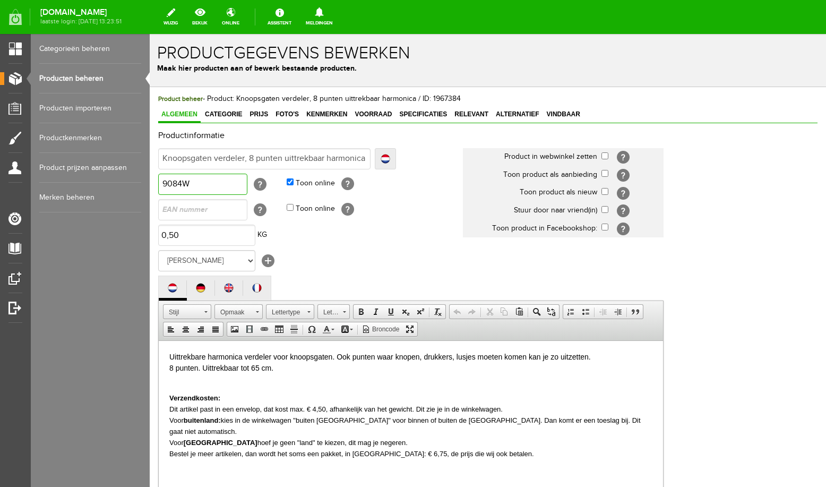
click at [200, 181] on input "9084W" at bounding box center [202, 184] width 89 height 21
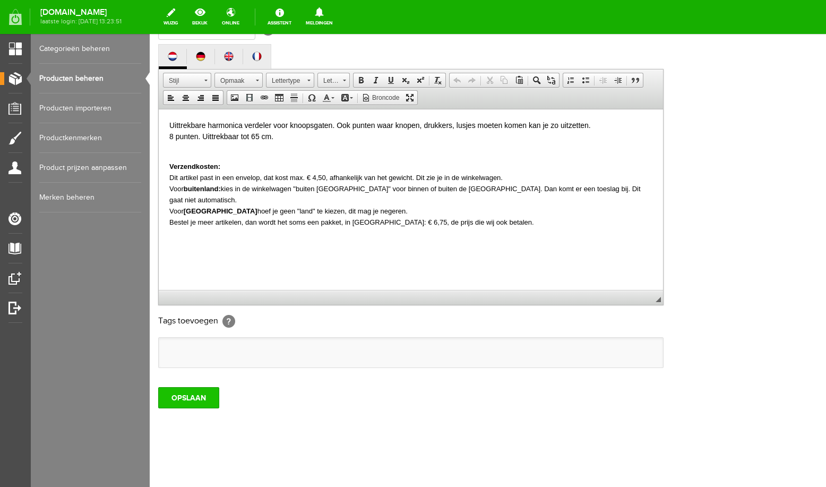
type input "9084GG"
click at [200, 402] on input "OPSLAAN" at bounding box center [188, 397] width 61 height 21
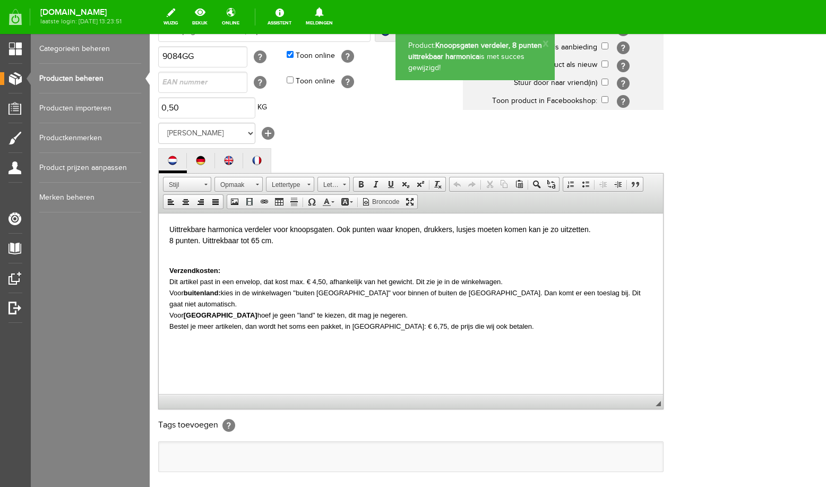
scroll to position [0, 0]
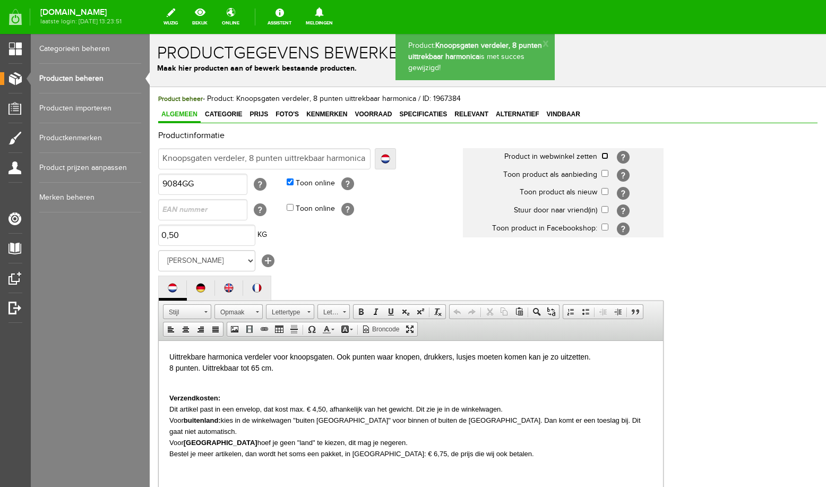
click at [604, 154] on input "checkbox" at bounding box center [604, 155] width 7 height 7
checkbox input "true"
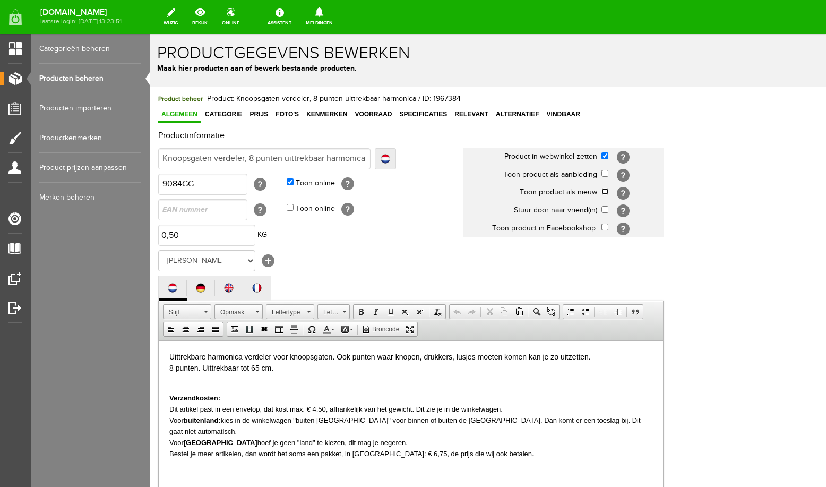
click at [605, 191] on input "checkbox" at bounding box center [604, 191] width 7 height 7
checkbox input "true"
click at [603, 208] on input "checkbox" at bounding box center [604, 209] width 7 height 7
checkbox input "true"
click at [605, 226] on input "checkbox" at bounding box center [604, 226] width 7 height 7
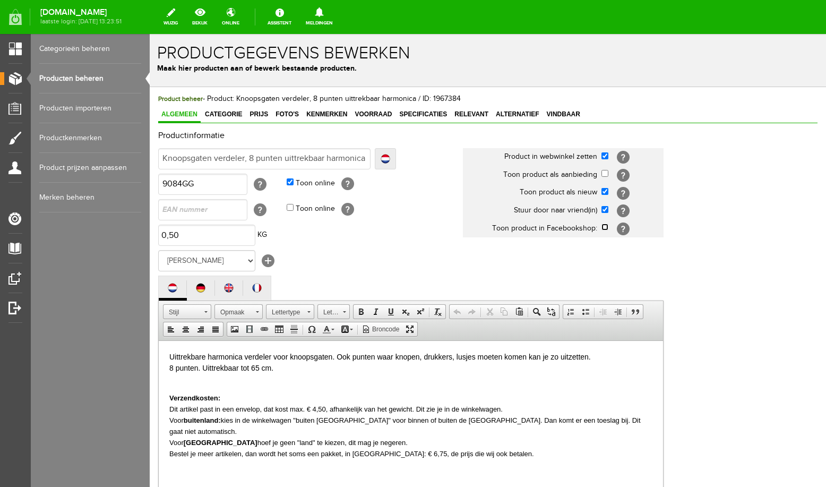
checkbox input "true"
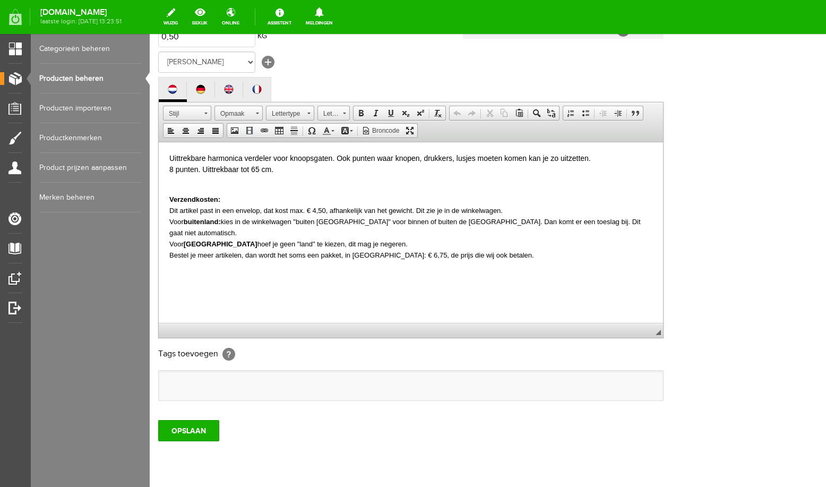
scroll to position [257, 0]
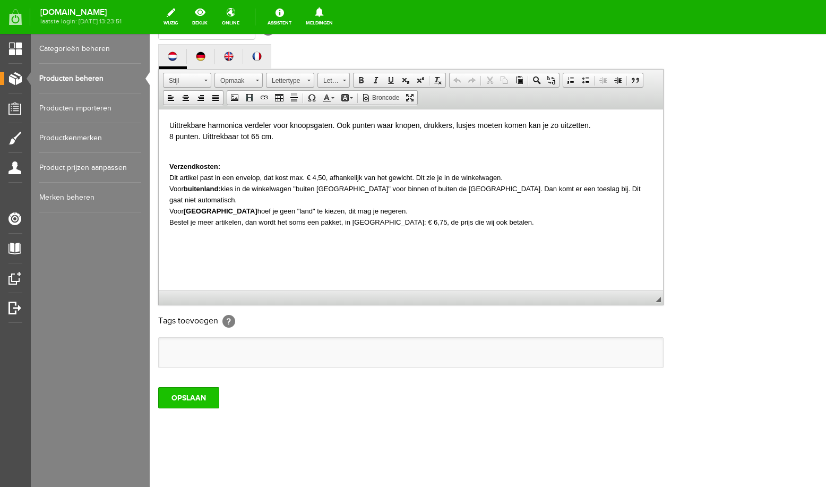
click at [184, 398] on input "OPSLAAN" at bounding box center [188, 397] width 61 height 21
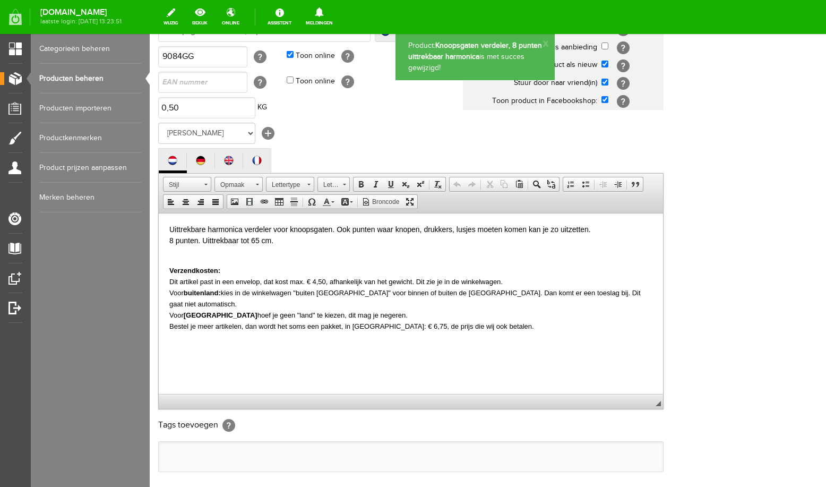
scroll to position [0, 0]
